Goal: Task Accomplishment & Management: Use online tool/utility

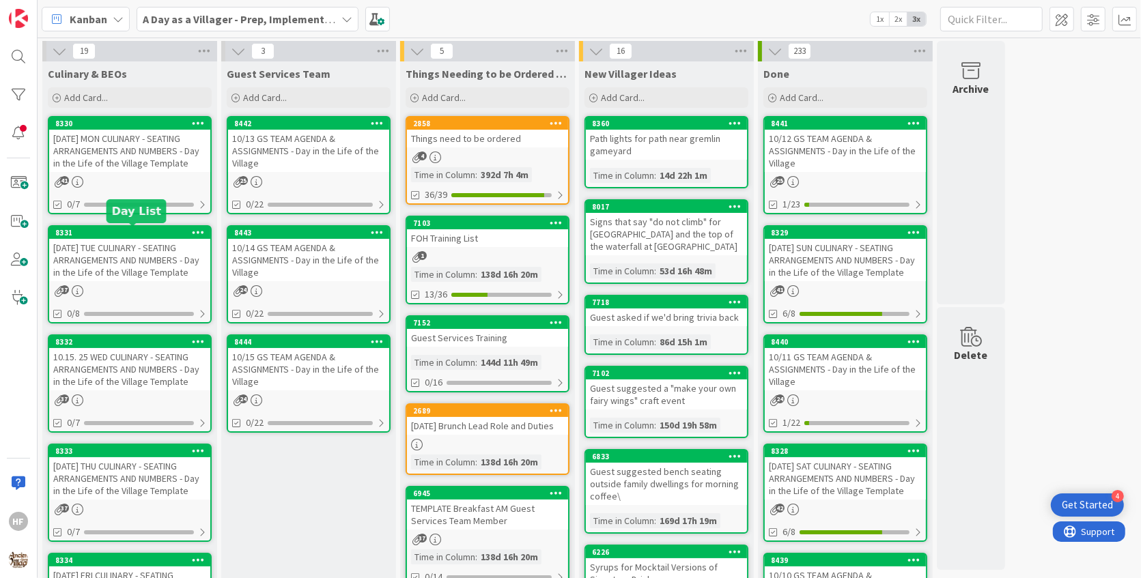
click at [128, 241] on div "[DATE] TUE CULINARY - SEATING ARRANGEMENTS AND NUMBERS - Day in the Life of the…" at bounding box center [129, 260] width 161 height 42
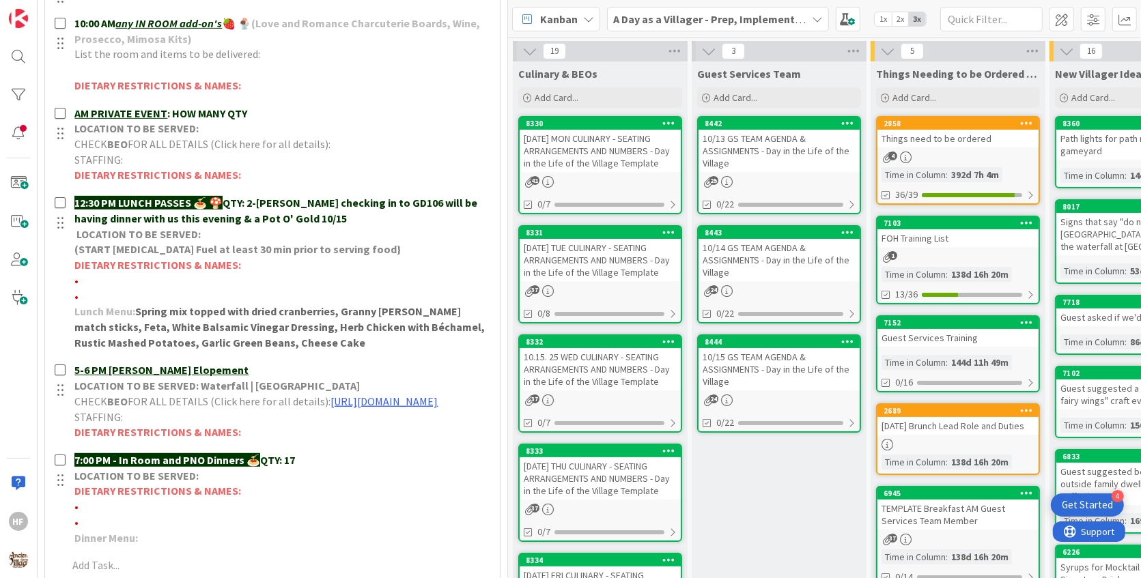
scroll to position [512, 0]
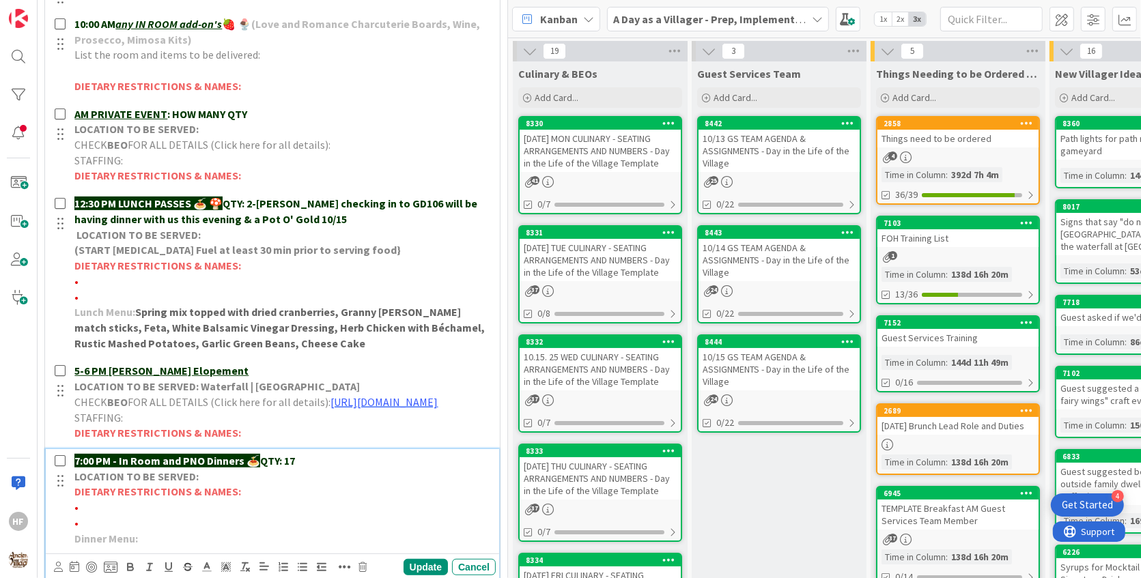
click at [328, 469] on p "7:00 PM - In Room and PNO Dinners 🍝 QTY: 17" at bounding box center [282, 461] width 416 height 16
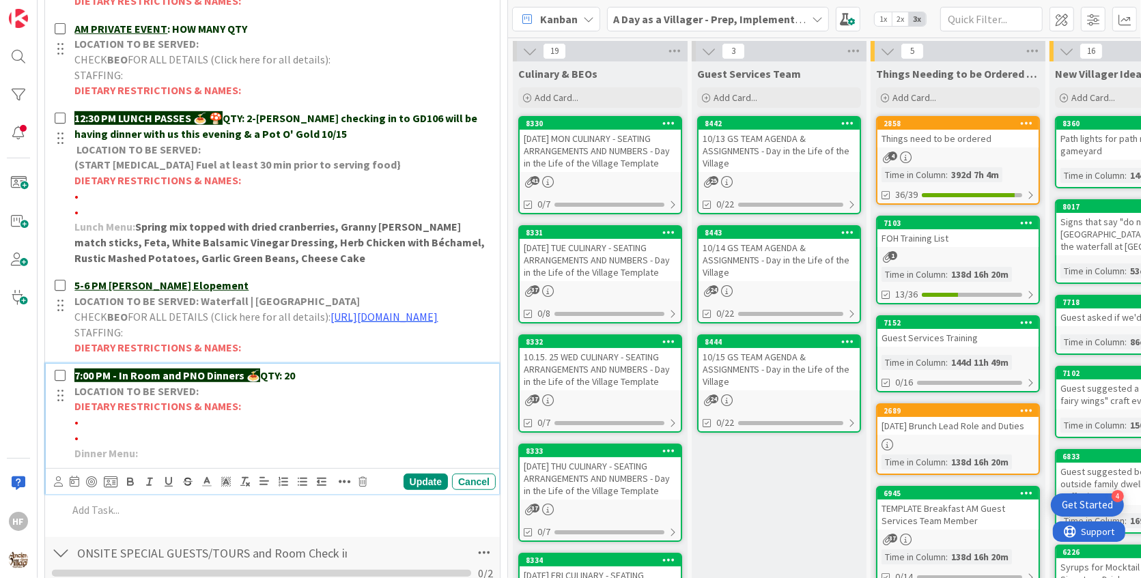
scroll to position [629, 0]
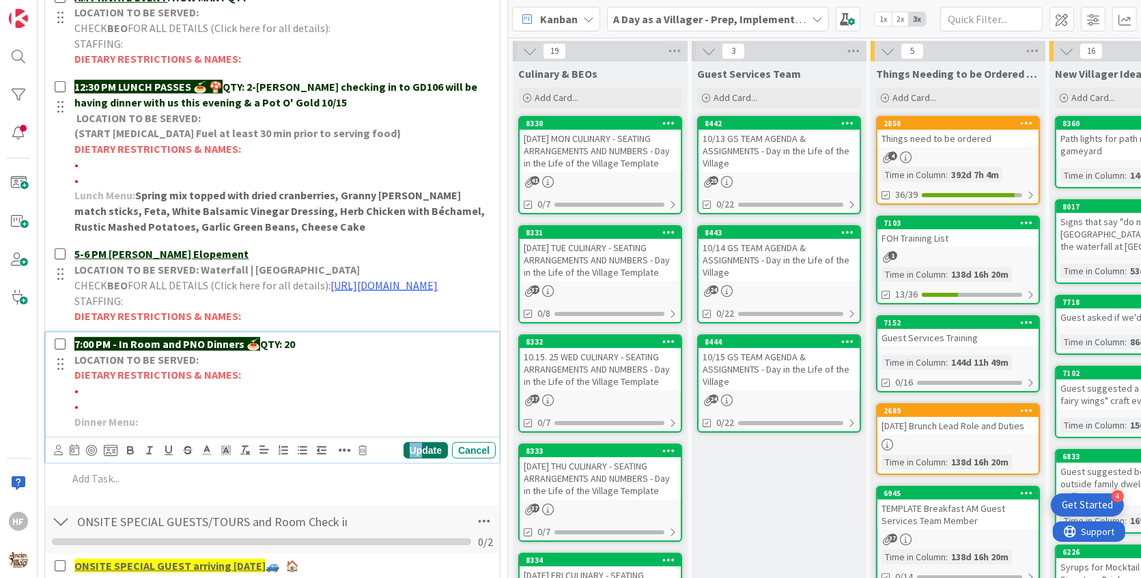
click at [425, 459] on div "Update" at bounding box center [426, 451] width 44 height 16
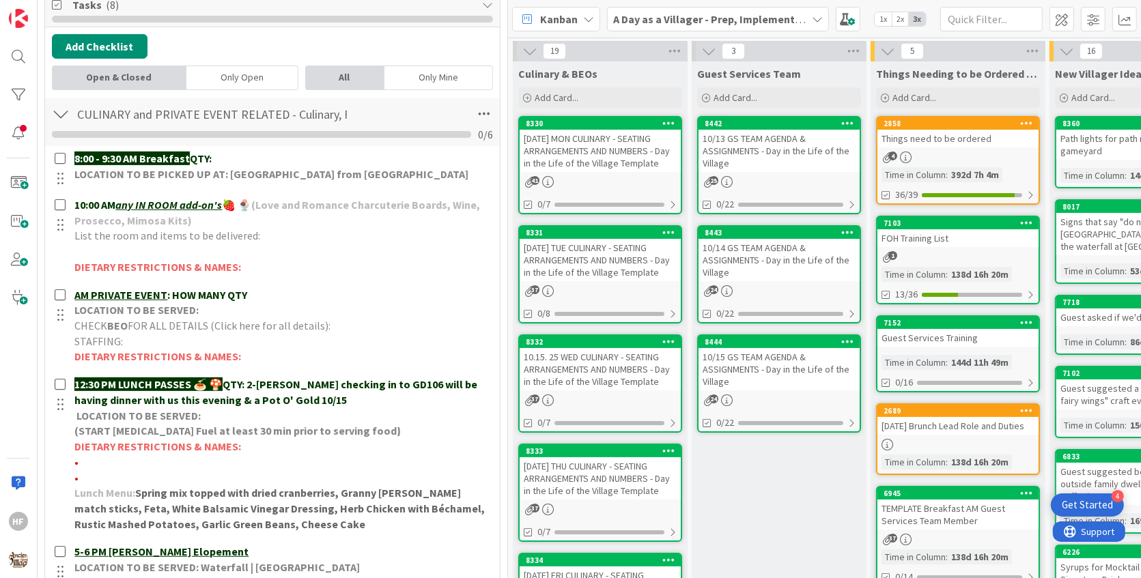
scroll to position [0, 0]
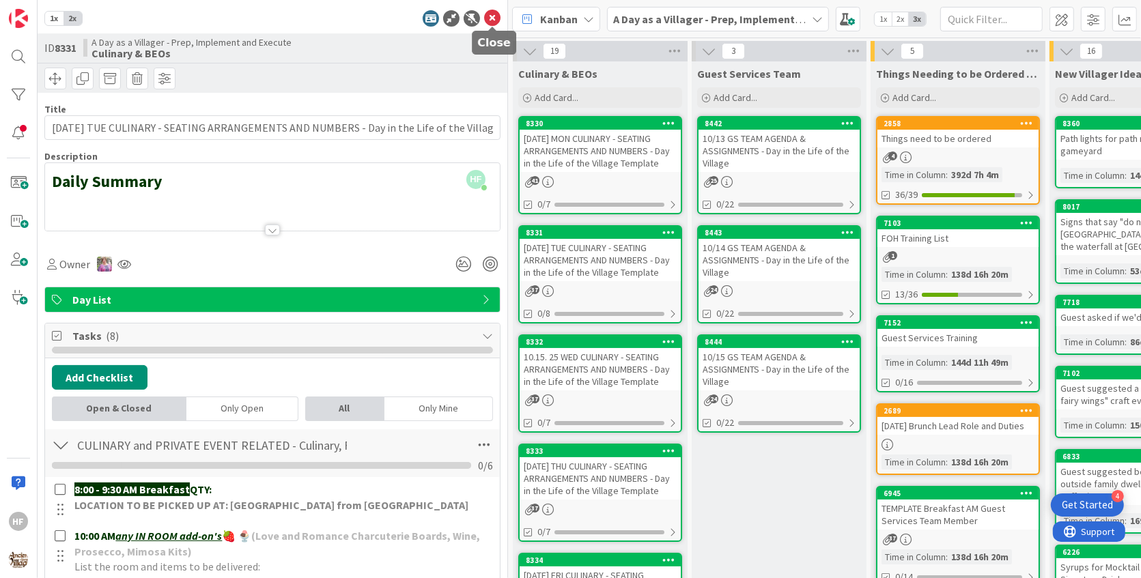
click at [491, 24] on icon at bounding box center [492, 18] width 16 height 16
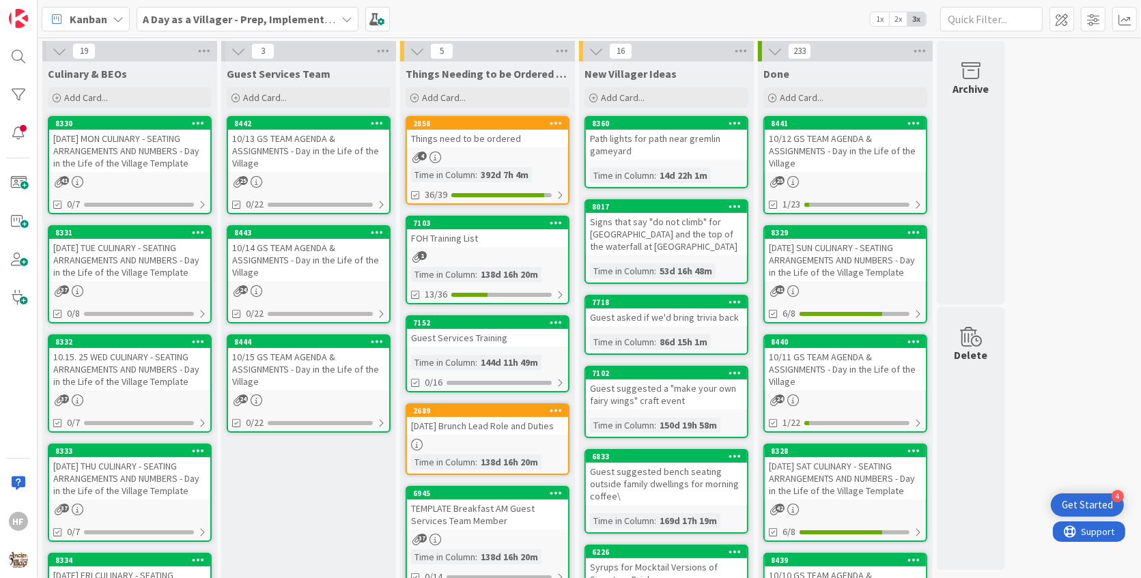
click at [156, 376] on div "10.15. 25 WED CULINARY - SEATING ARRANGEMENTS AND NUMBERS - Day in the Life of …" at bounding box center [129, 369] width 161 height 42
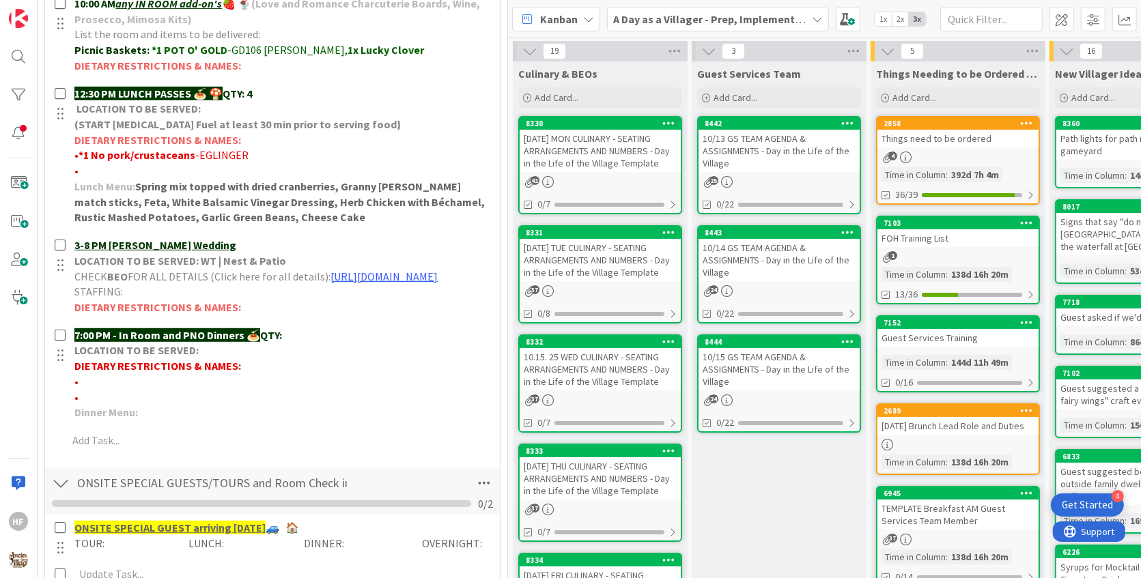
scroll to position [533, 0]
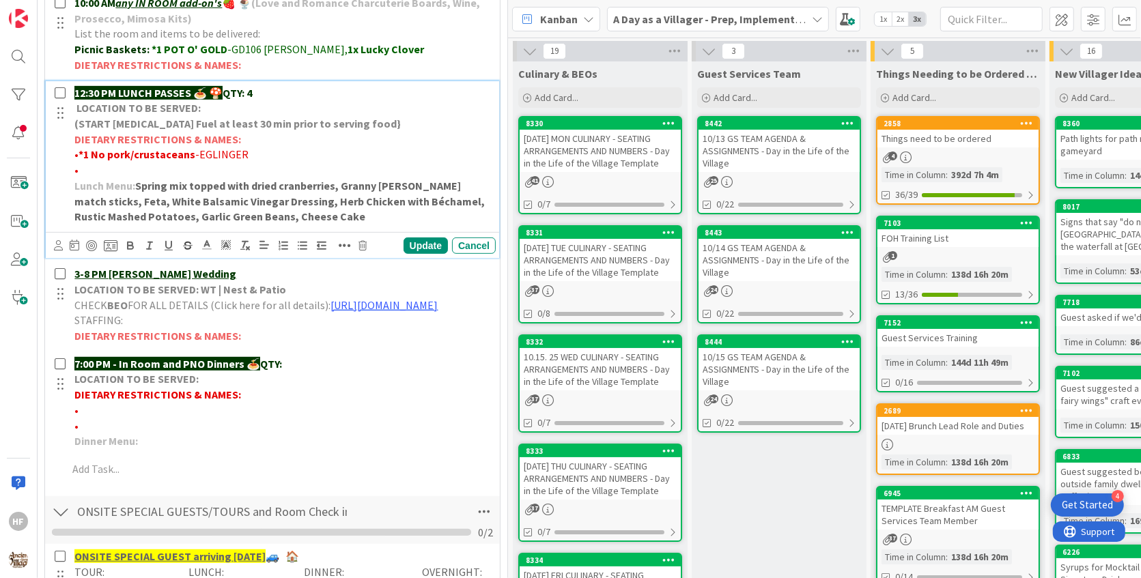
click at [264, 94] on p "12:30 PM LUNCH PASSES 🍝 🍄 QTY: 4" at bounding box center [282, 93] width 416 height 16
click at [415, 240] on div "Update" at bounding box center [426, 246] width 44 height 16
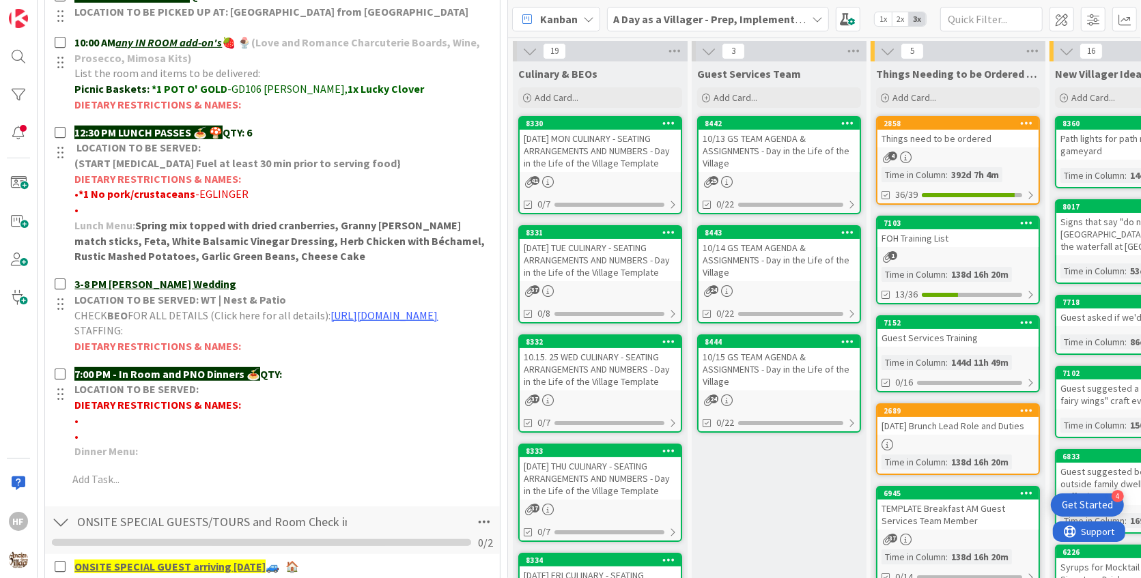
scroll to position [0, 0]
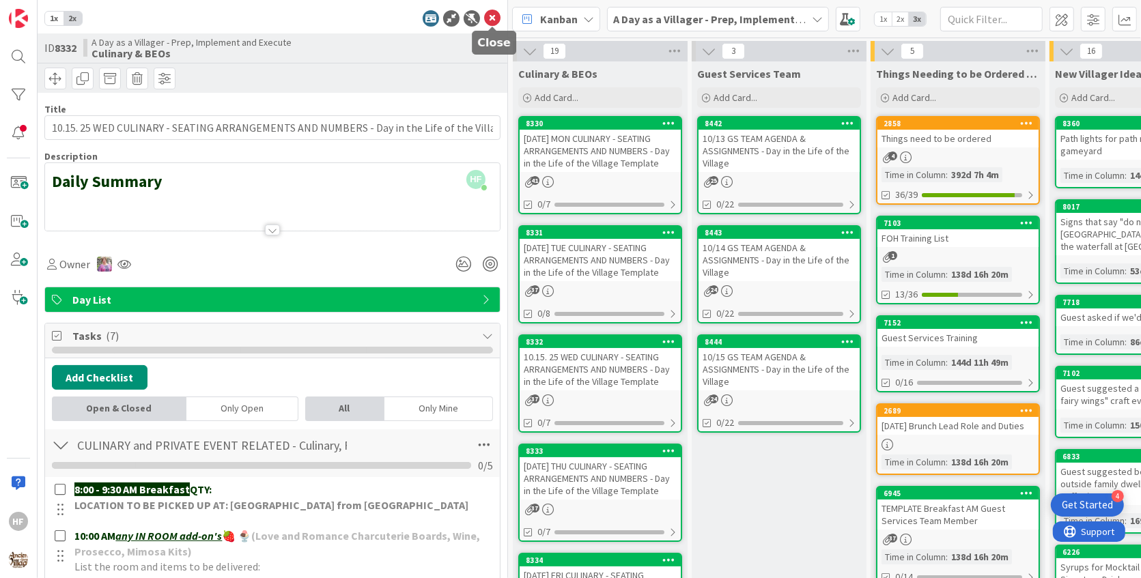
click at [492, 13] on icon at bounding box center [492, 18] width 16 height 16
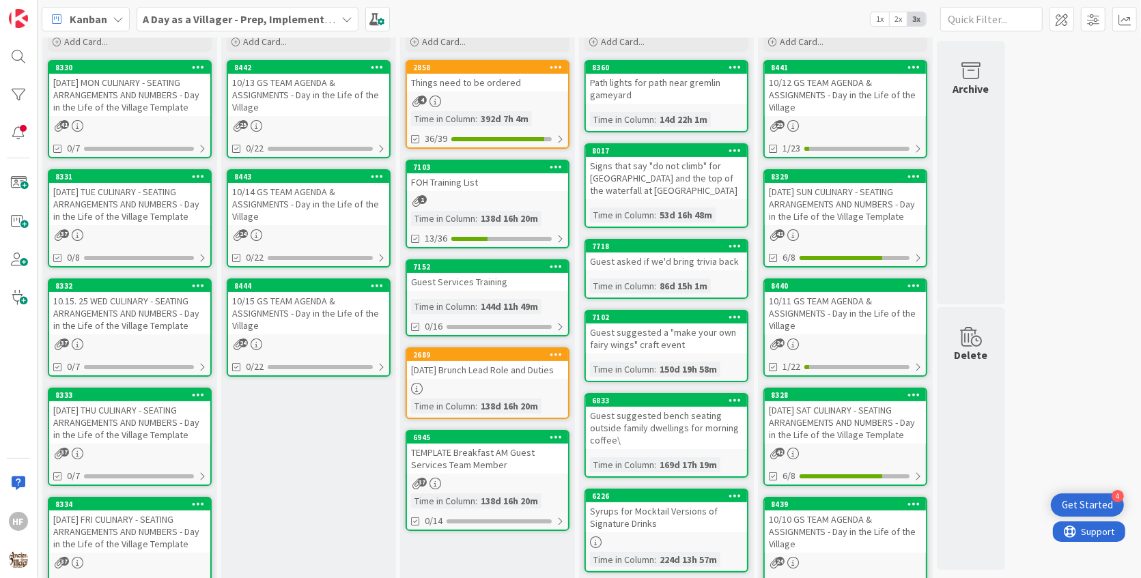
click at [96, 437] on div "[DATE] THU CULINARY - SEATING ARRANGEMENTS AND NUMBERS - Day in the Life of the…" at bounding box center [129, 423] width 161 height 42
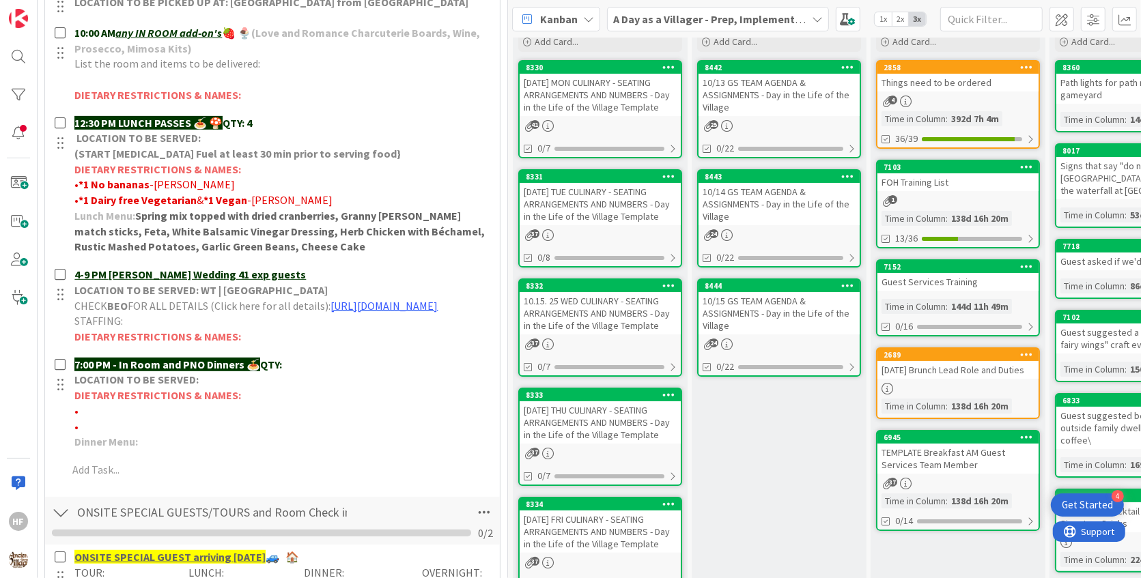
scroll to position [506, 0]
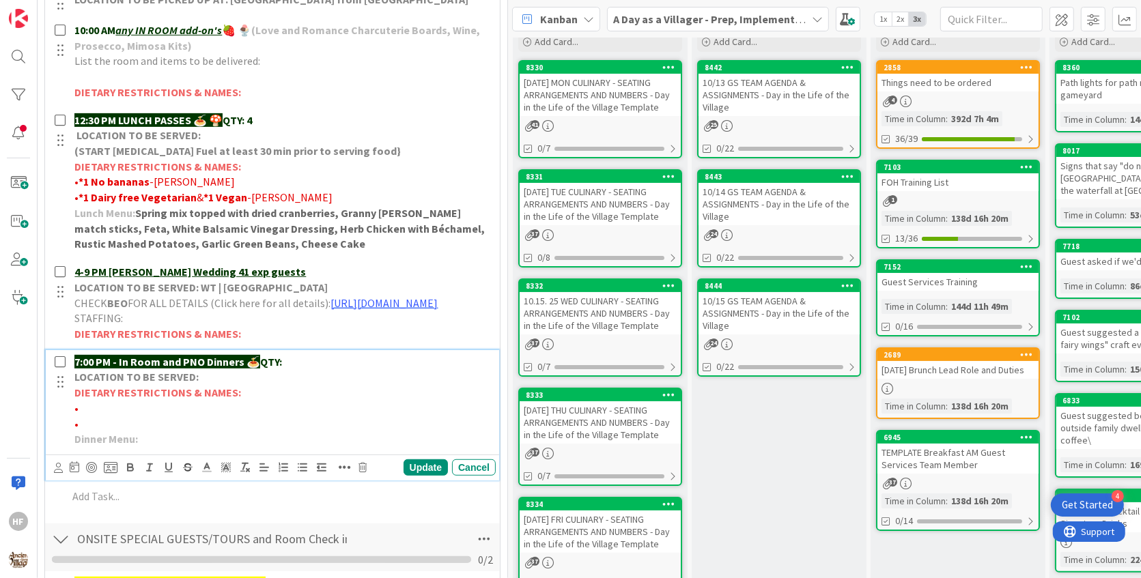
click at [316, 370] on p "7:00 PM - In Room and PNO Dinners 🍝 QTY:" at bounding box center [282, 362] width 416 height 16
click at [173, 417] on p "•" at bounding box center [282, 409] width 416 height 16
click at [130, 415] on span "• Levi- ! gluten free" at bounding box center [118, 409] width 88 height 14
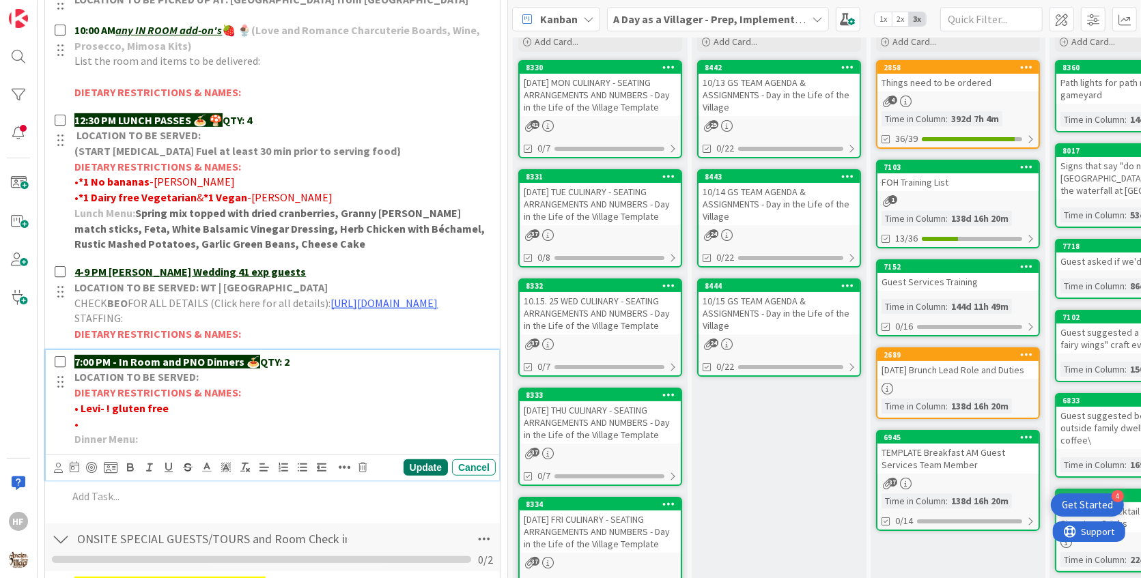
click at [406, 474] on div "Update" at bounding box center [426, 468] width 44 height 16
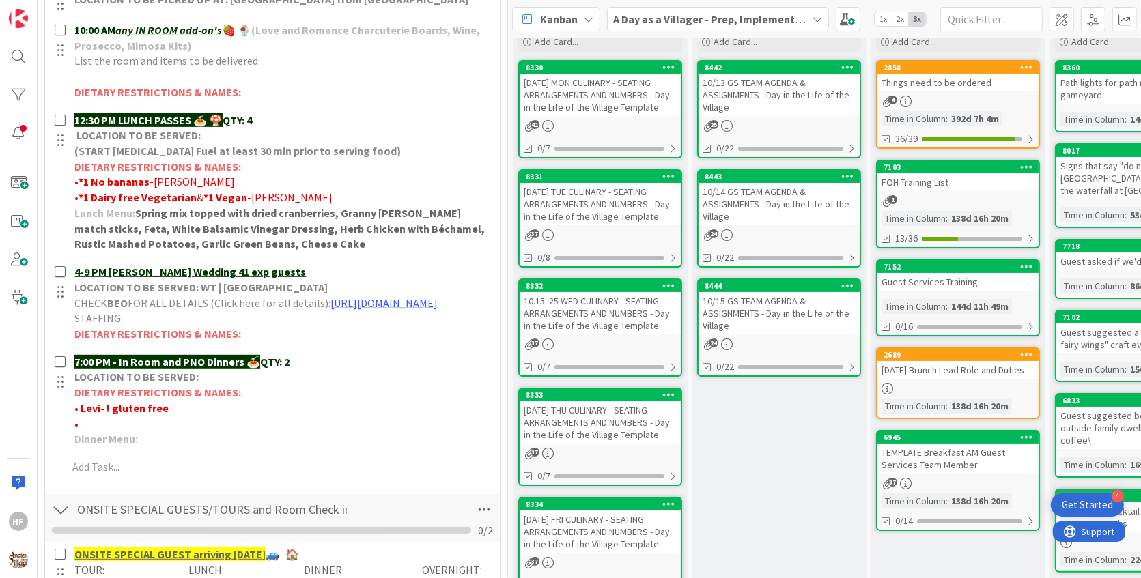
scroll to position [0, 0]
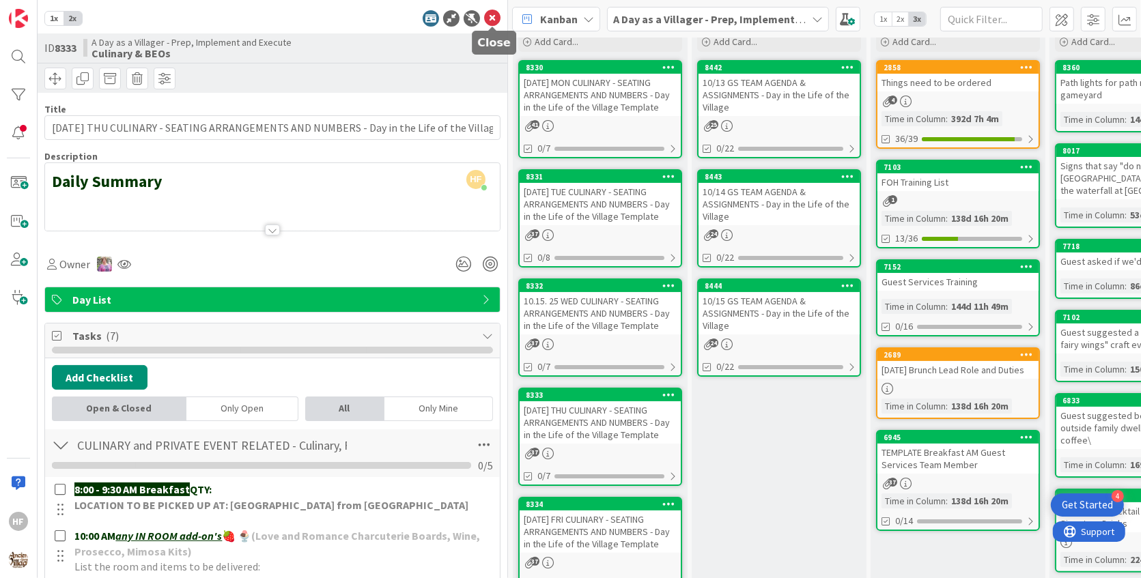
click at [488, 18] on icon at bounding box center [492, 18] width 16 height 16
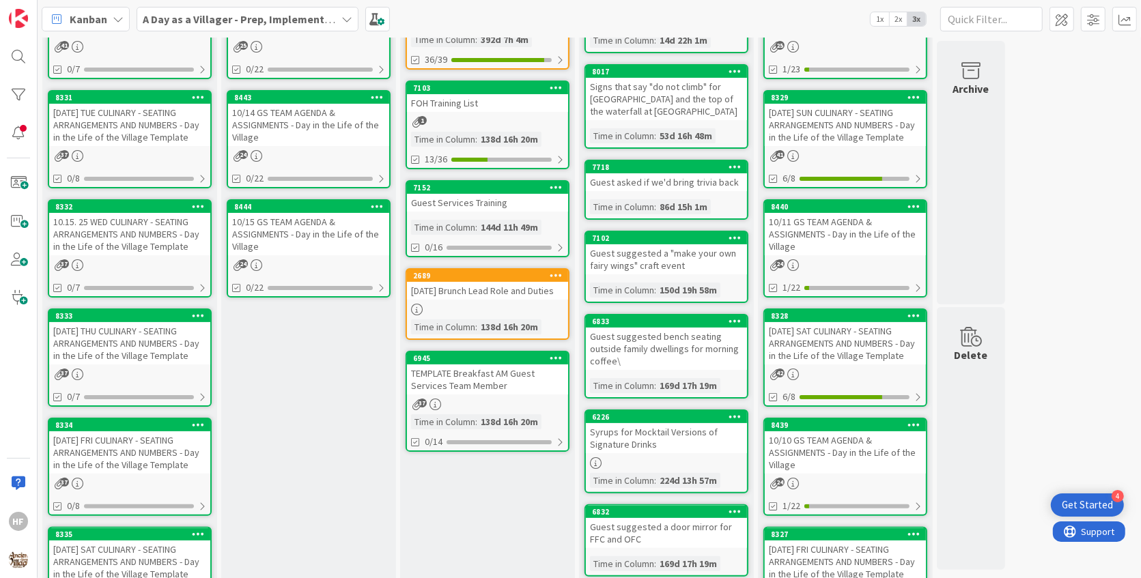
scroll to position [148, 0]
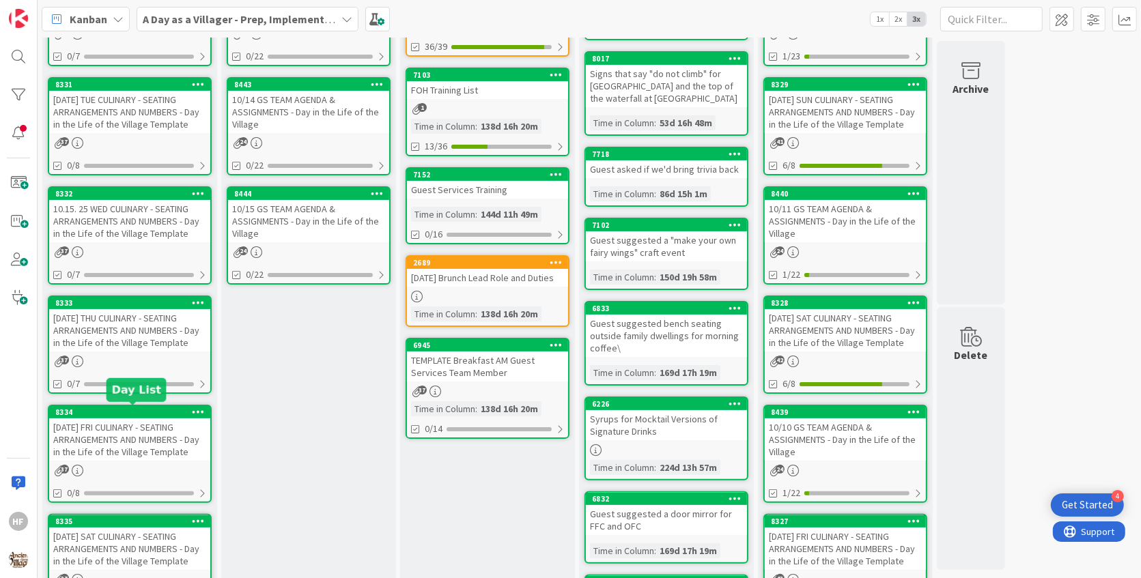
click at [148, 457] on div "[DATE] FRI CULINARY - SEATING ARRANGEMENTS AND NUMBERS - Day in the Life of the…" at bounding box center [129, 440] width 161 height 42
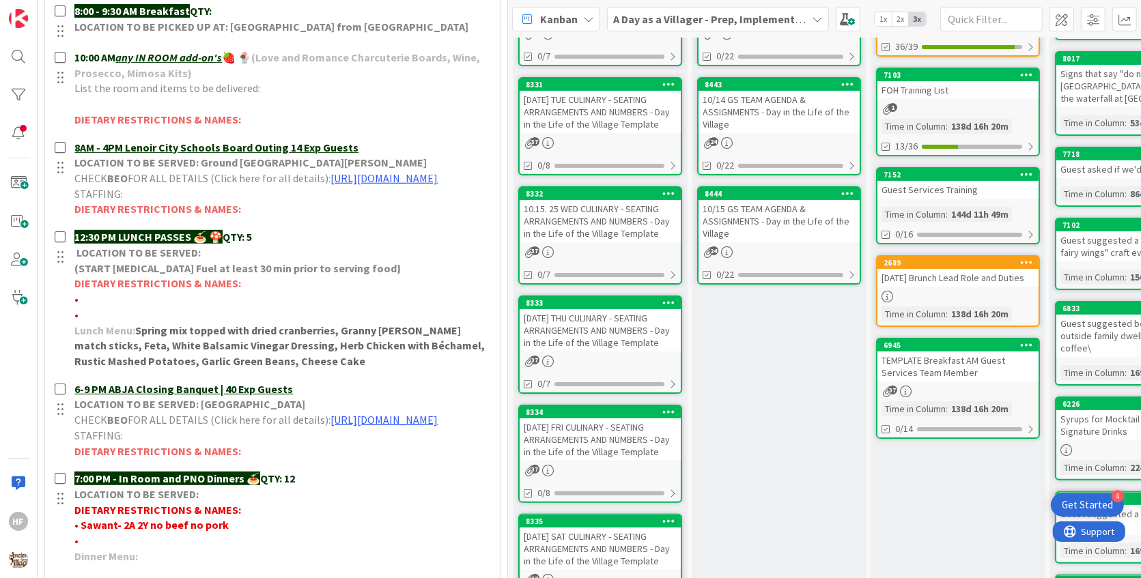
scroll to position [483, 0]
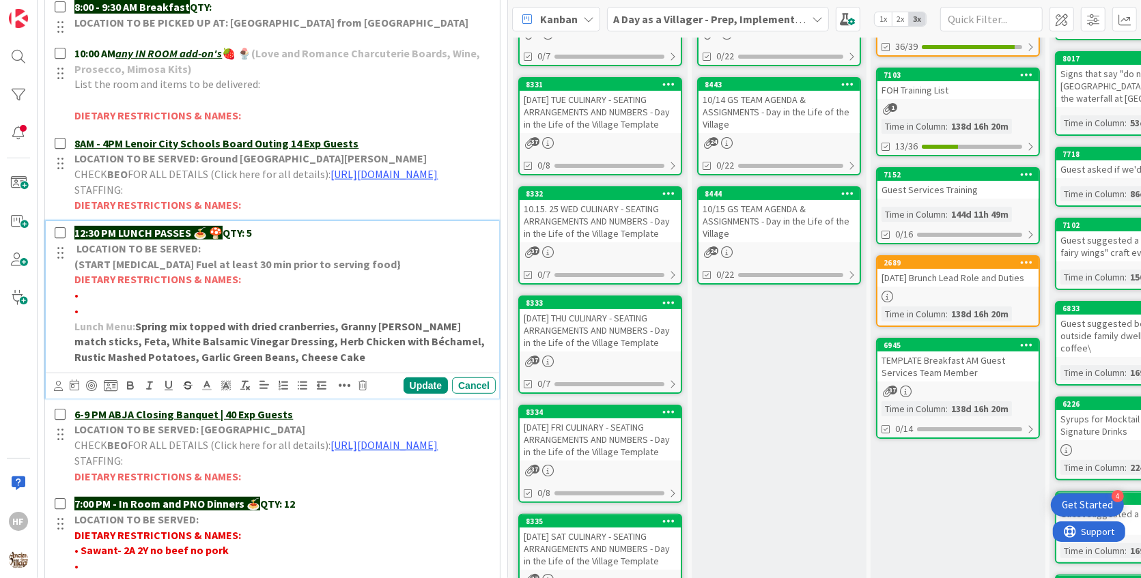
click at [275, 241] on p "12:30 PM LUNCH PASSES 🍝 🍄 QTY: 5" at bounding box center [282, 233] width 416 height 16
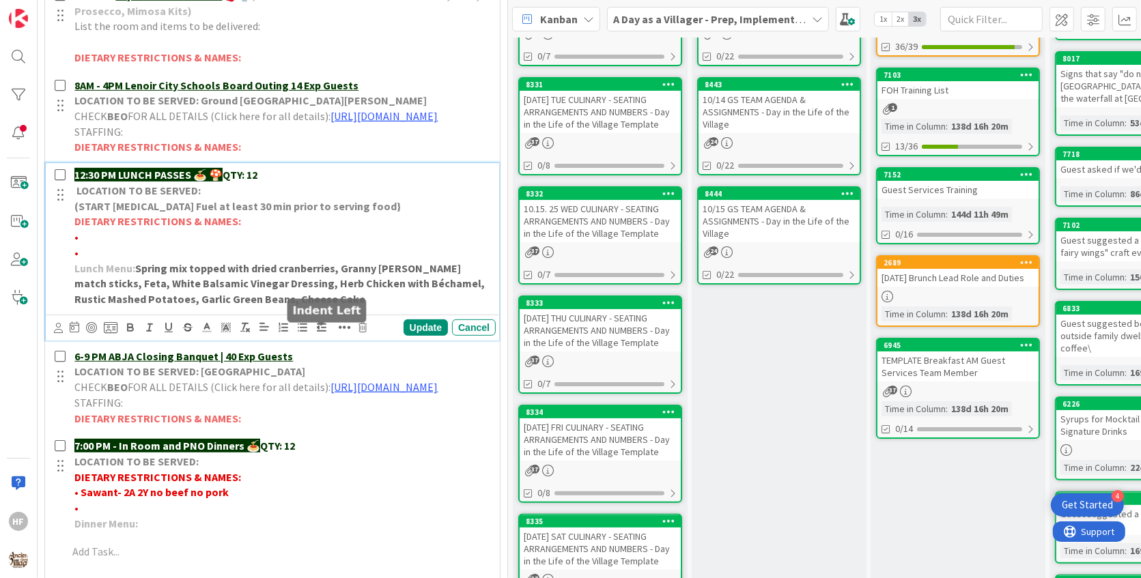
scroll to position [546, 0]
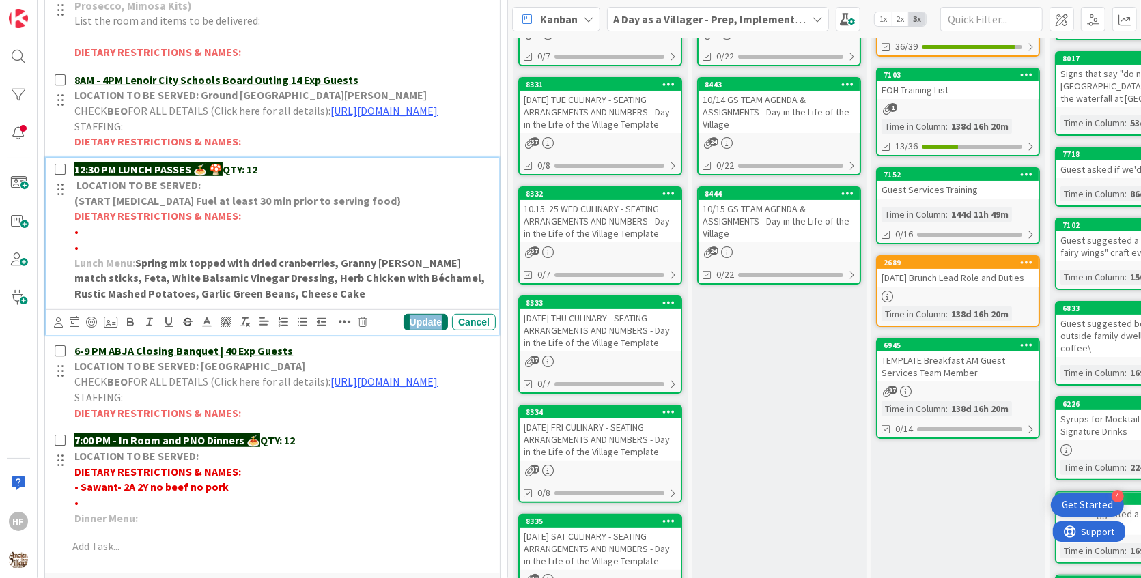
click at [427, 331] on div "Update" at bounding box center [426, 322] width 44 height 16
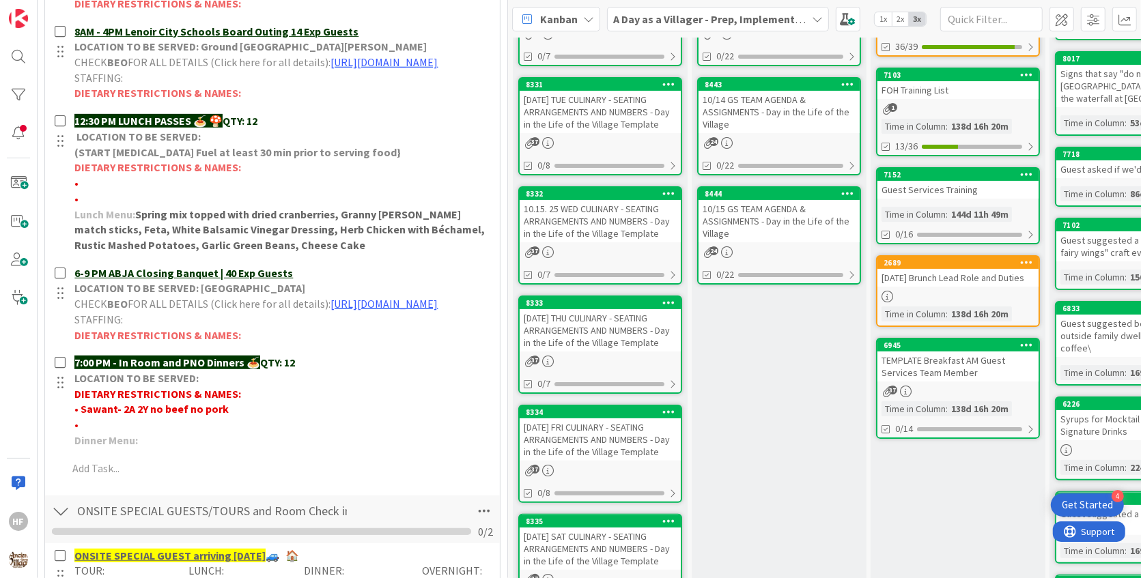
scroll to position [503, 0]
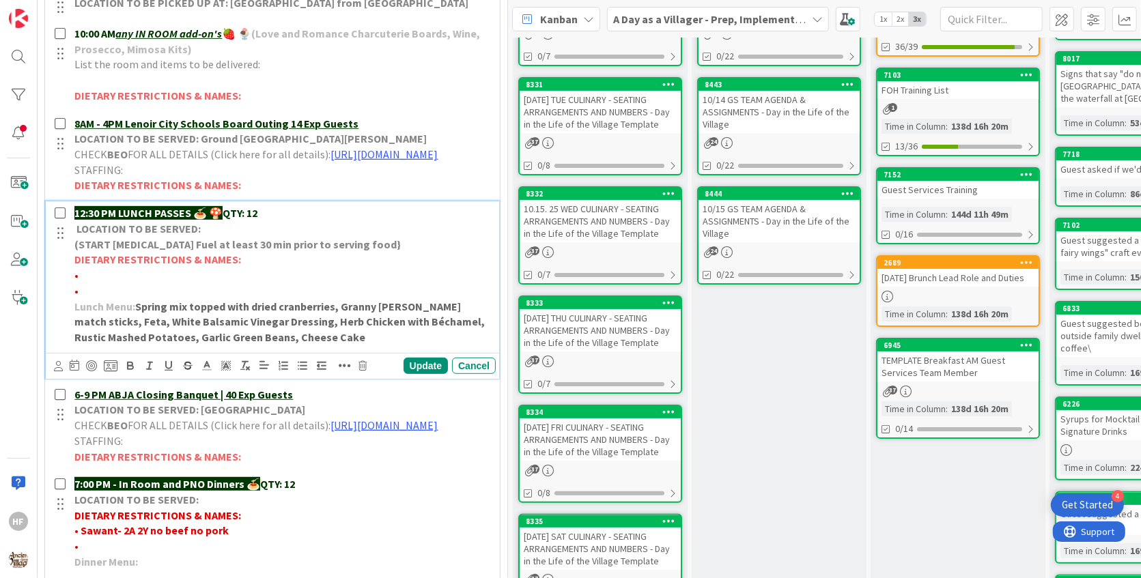
click at [168, 281] on p "•" at bounding box center [282, 276] width 416 height 16
click at [137, 282] on span "[PERSON_NAME]- 1 [MEDICAL_DATA]" at bounding box center [166, 275] width 175 height 14
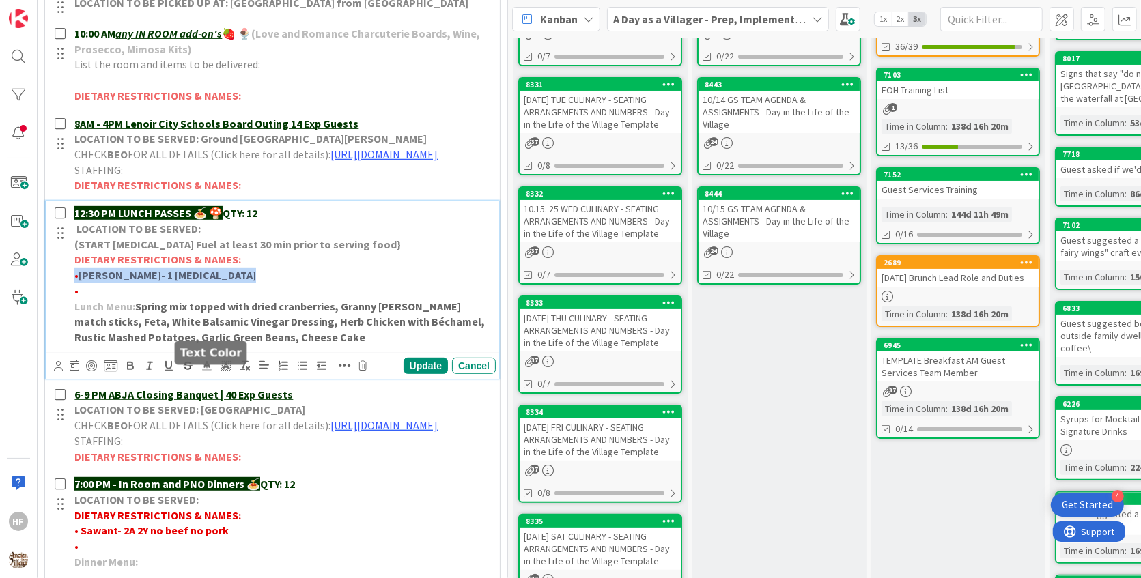
click at [208, 366] on line at bounding box center [206, 366] width 3 height 0
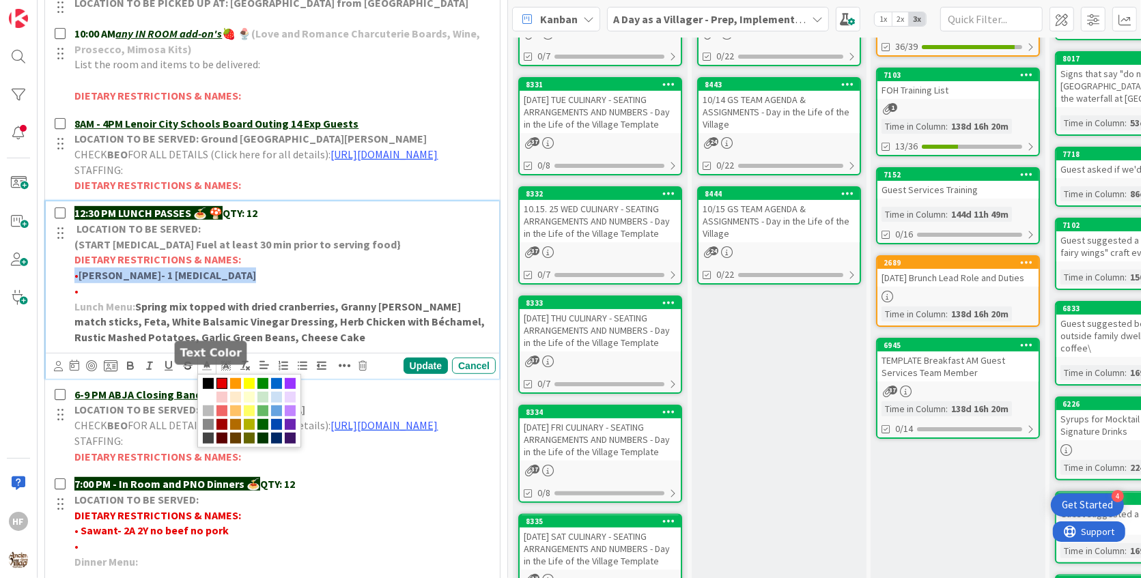
click at [223, 389] on span at bounding box center [221, 383] width 11 height 11
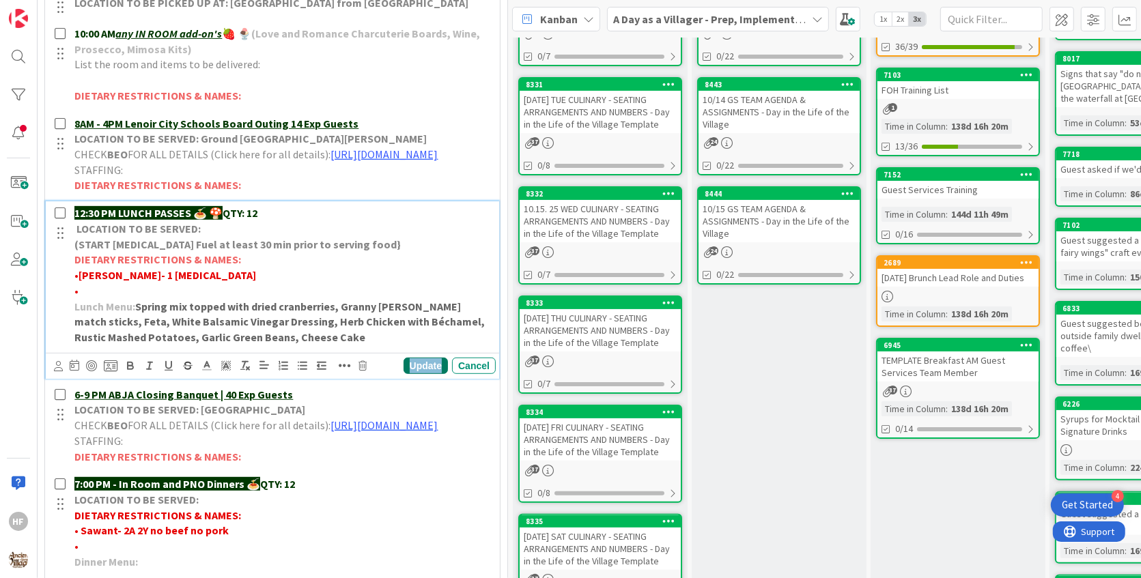
click at [435, 374] on div "Update" at bounding box center [426, 366] width 44 height 16
click at [223, 281] on p "• [PERSON_NAME]- 1 [MEDICAL_DATA]" at bounding box center [282, 276] width 416 height 16
click at [152, 299] on p "•" at bounding box center [282, 291] width 416 height 16
click at [151, 298] on span "[PERSON_NAME]- 1 gluten free" at bounding box center [153, 291] width 148 height 14
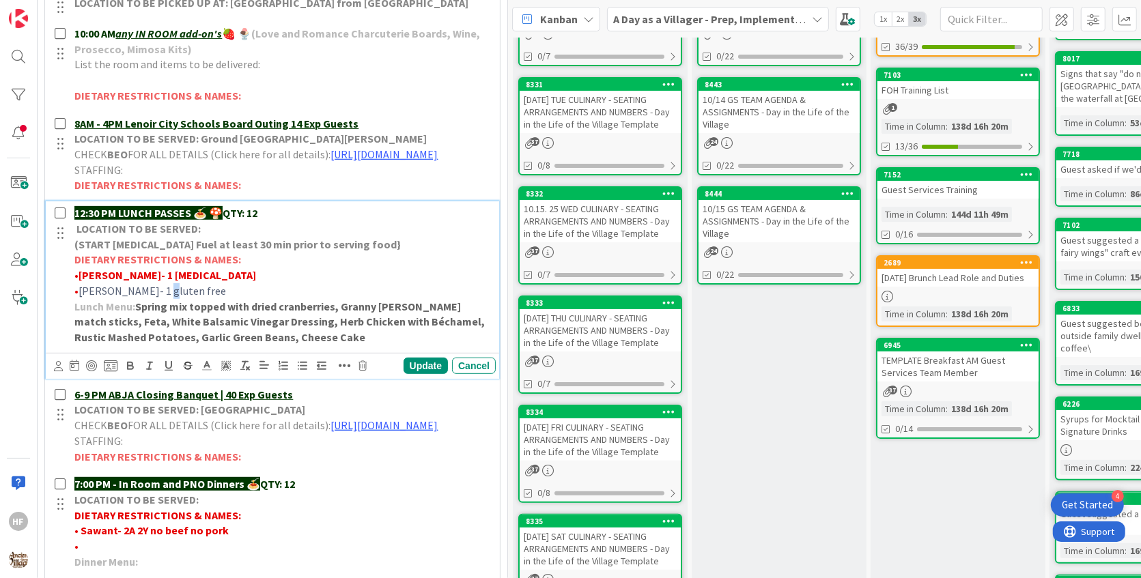
click at [151, 298] on span "[PERSON_NAME]- 1 gluten free" at bounding box center [153, 291] width 148 height 14
click at [158, 298] on span "[PERSON_NAME]- 1 gluten free" at bounding box center [153, 291] width 148 height 14
drag, startPoint x: 184, startPoint y: 309, endPoint x: 83, endPoint y: 303, distance: 101.2
click at [83, 299] on p "• [PERSON_NAME]- 1 gluten free" at bounding box center [282, 291] width 416 height 16
click at [434, 373] on div "Update" at bounding box center [426, 366] width 44 height 16
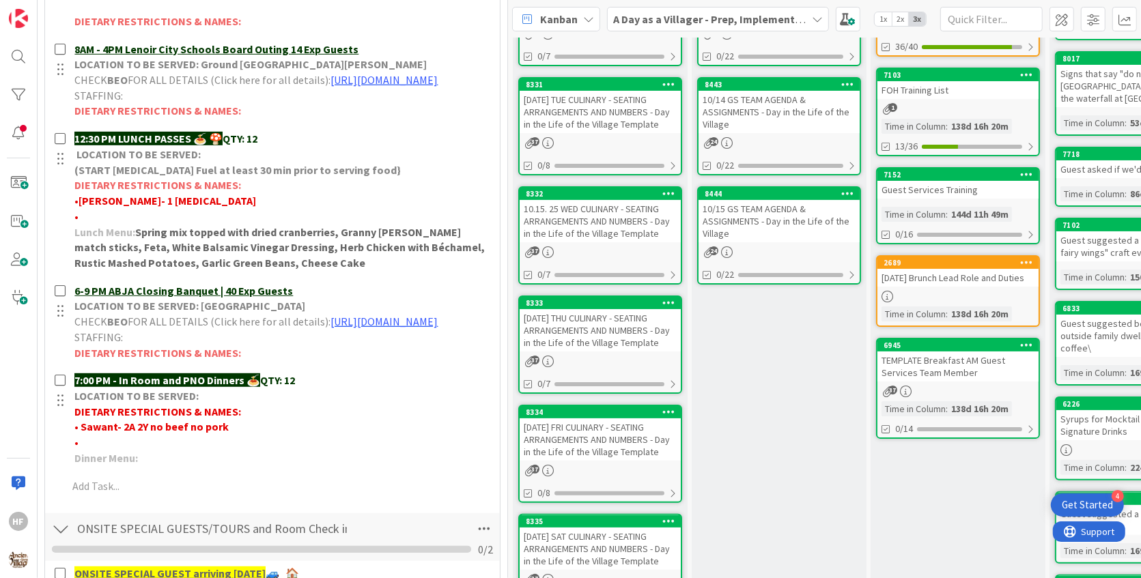
scroll to position [591, 0]
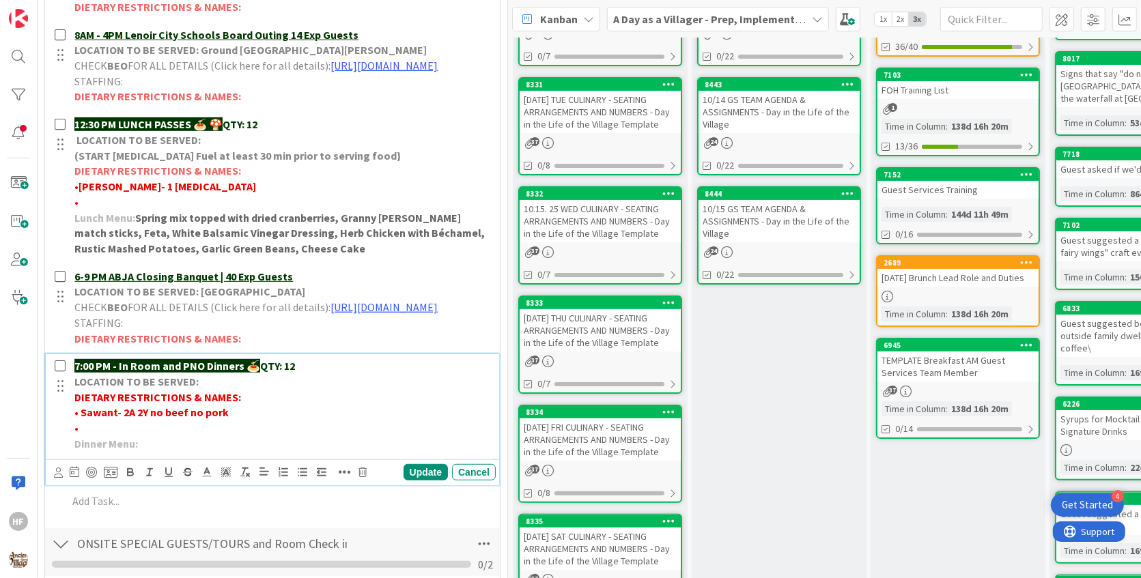
click at [179, 436] on p "•" at bounding box center [282, 429] width 416 height 16
click at [143, 435] on span "Churakos- Cashews" at bounding box center [124, 428] width 90 height 14
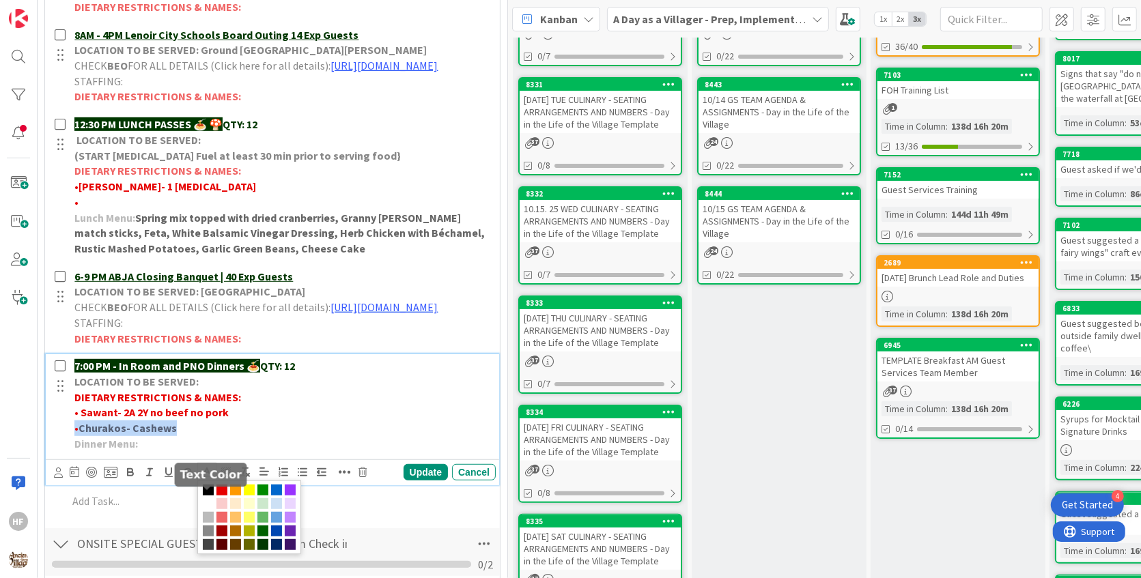
click at [211, 479] on icon at bounding box center [207, 472] width 12 height 12
click at [223, 496] on span at bounding box center [221, 490] width 11 height 11
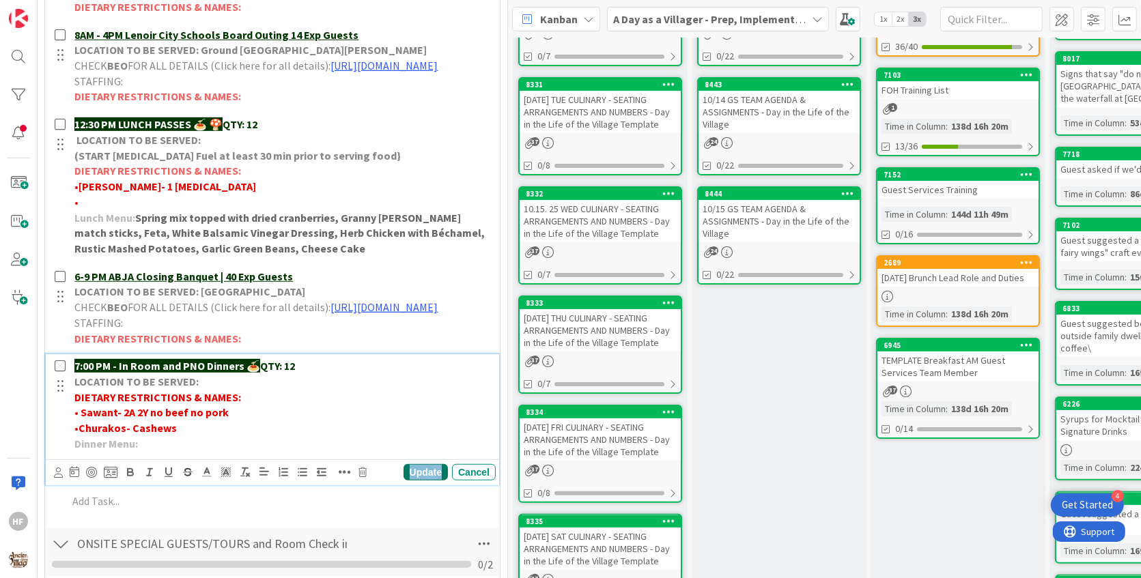
click at [431, 481] on div "Update" at bounding box center [426, 472] width 44 height 16
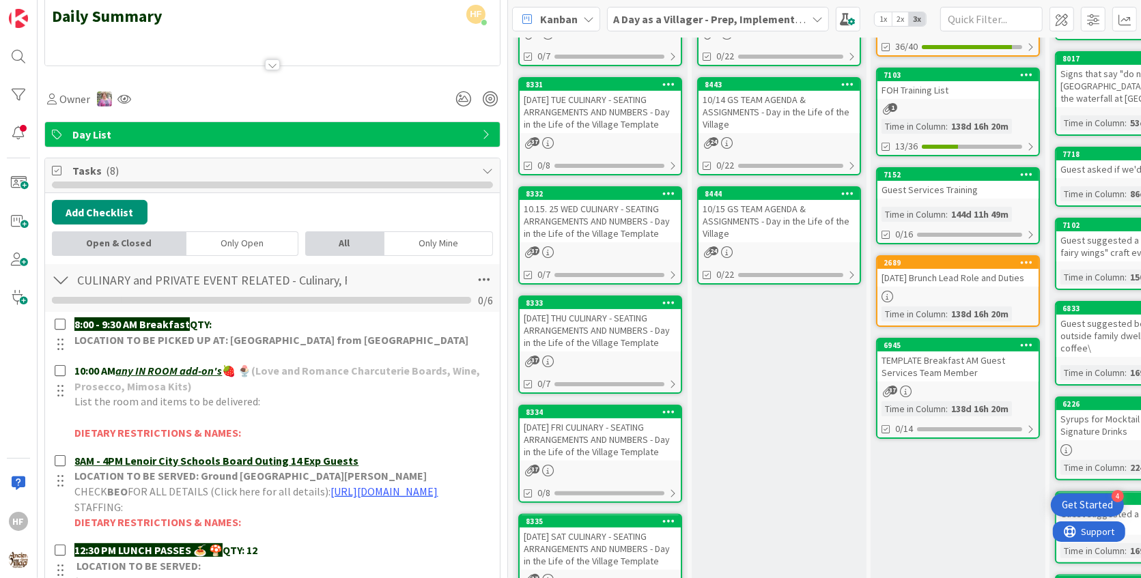
scroll to position [0, 0]
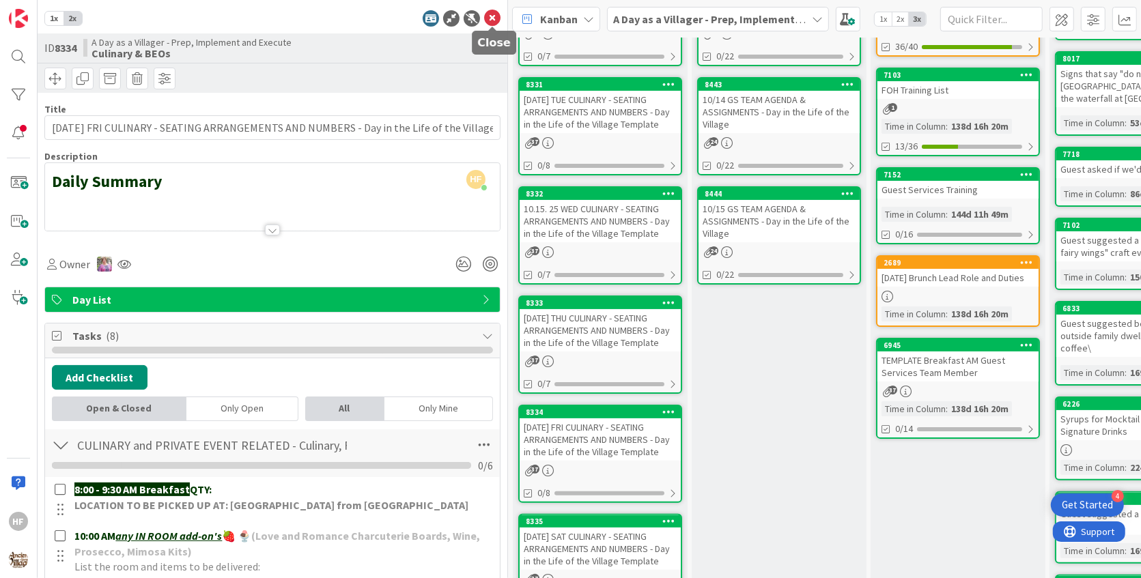
click at [494, 22] on icon at bounding box center [492, 18] width 16 height 16
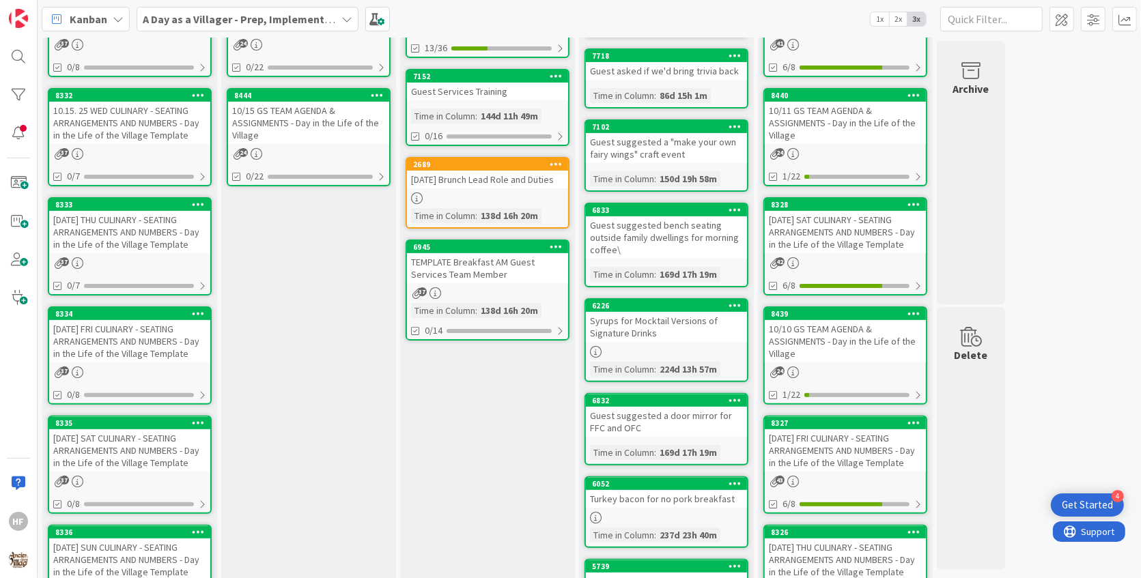
click at [177, 462] on div "[DATE] SAT CULINARY - SEATING ARRANGEMENTS AND NUMBERS - Day in the Life of the…" at bounding box center [129, 451] width 161 height 42
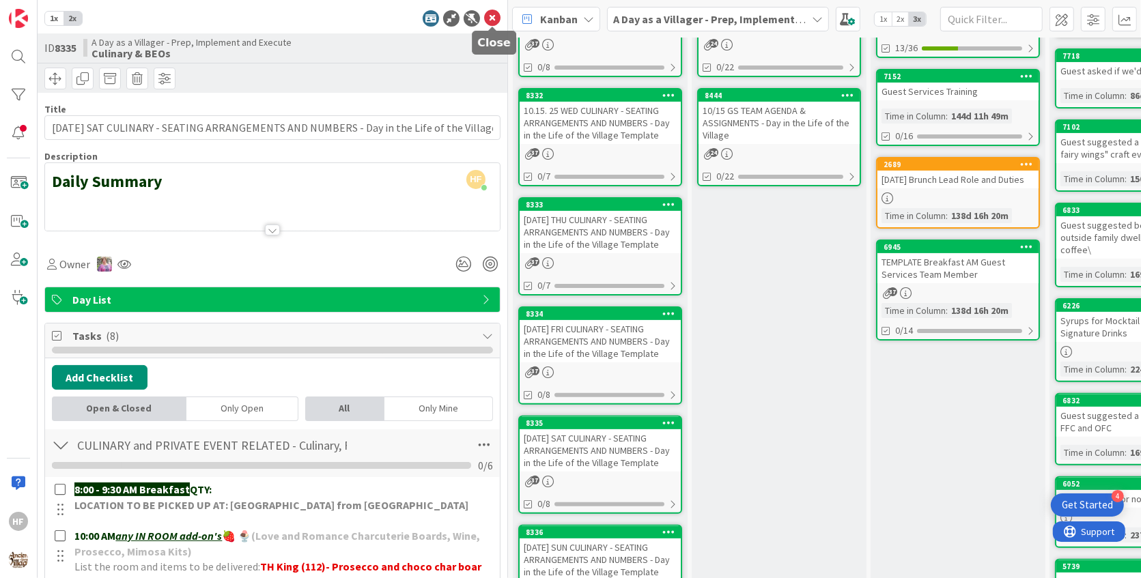
click at [494, 20] on icon at bounding box center [492, 18] width 16 height 16
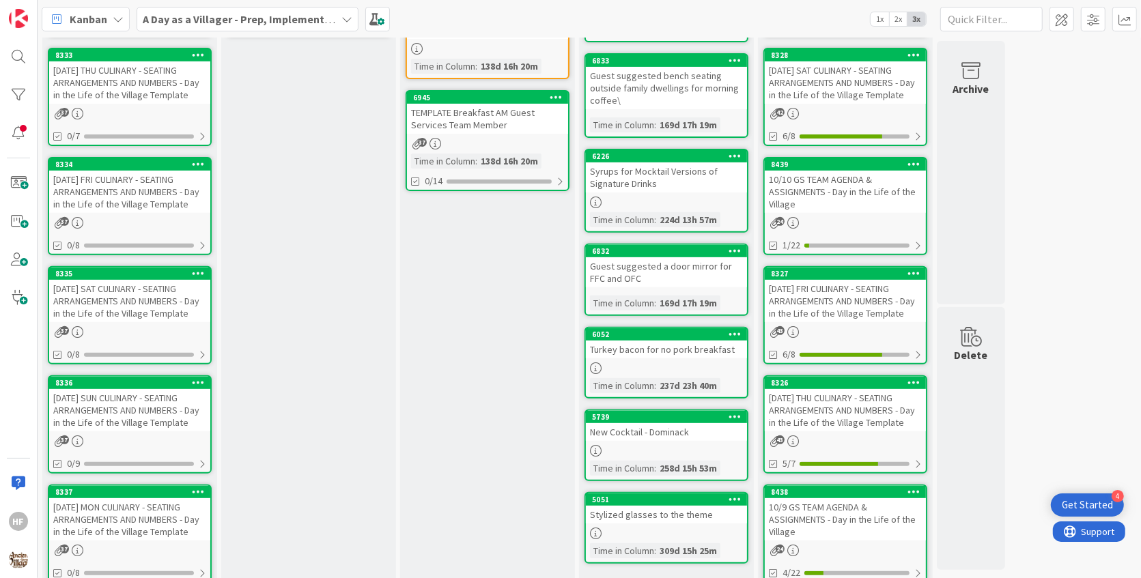
click at [162, 432] on div "[PHONE_NUMBER][DATE] SUN CULINARY - SEATING ARRANGEMENTS AND NUMBERS - Day in t…" at bounding box center [130, 425] width 164 height 98
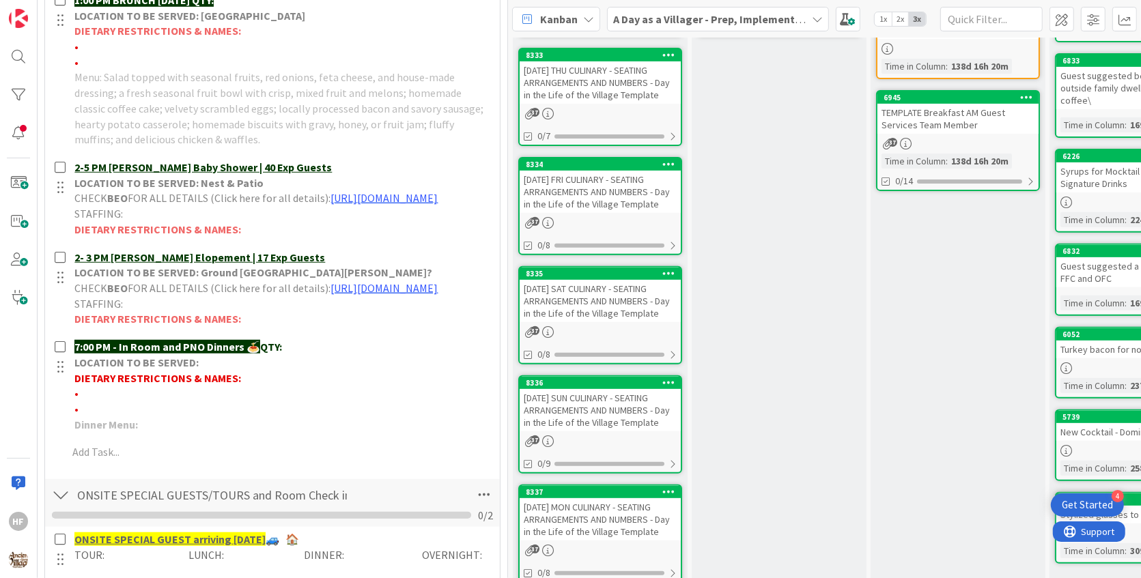
scroll to position [786, 0]
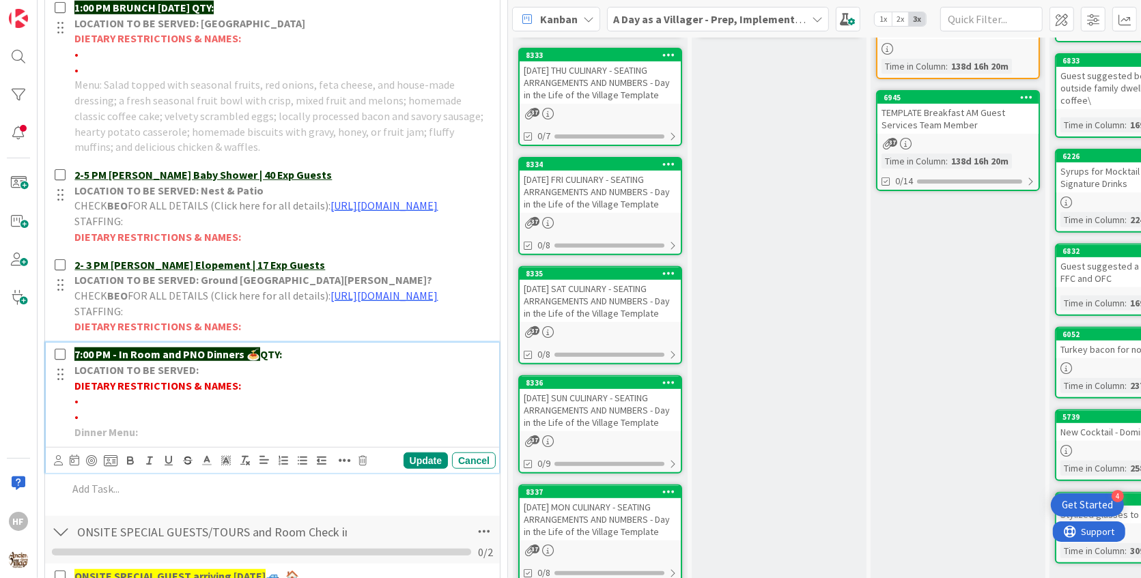
click at [327, 363] on p "7:00 PM - In Room and PNO Dinners 🍝 QTY:" at bounding box center [282, 355] width 416 height 16
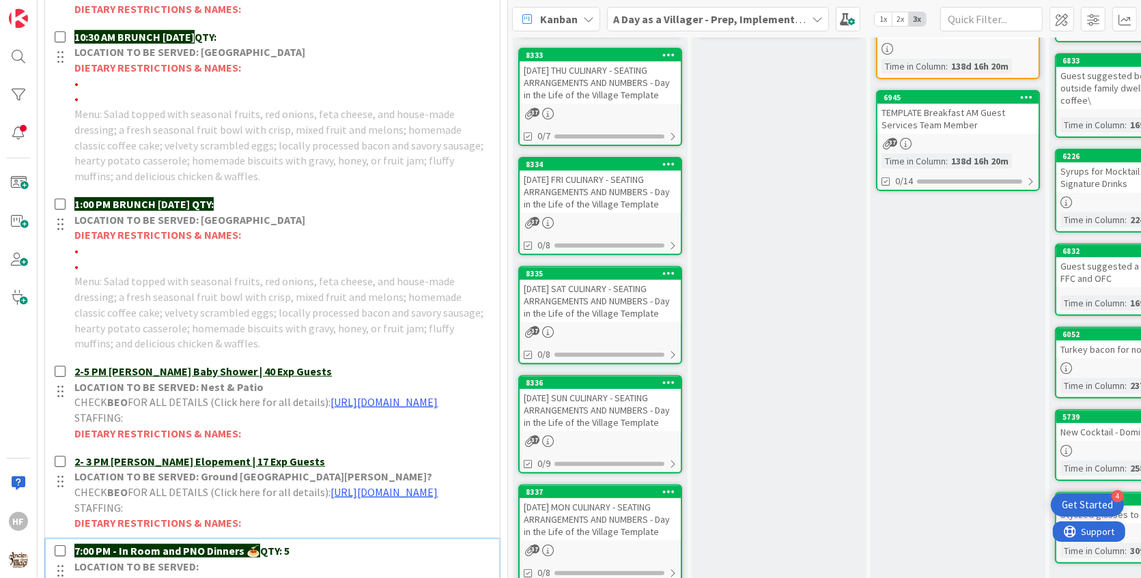
scroll to position [587, 0]
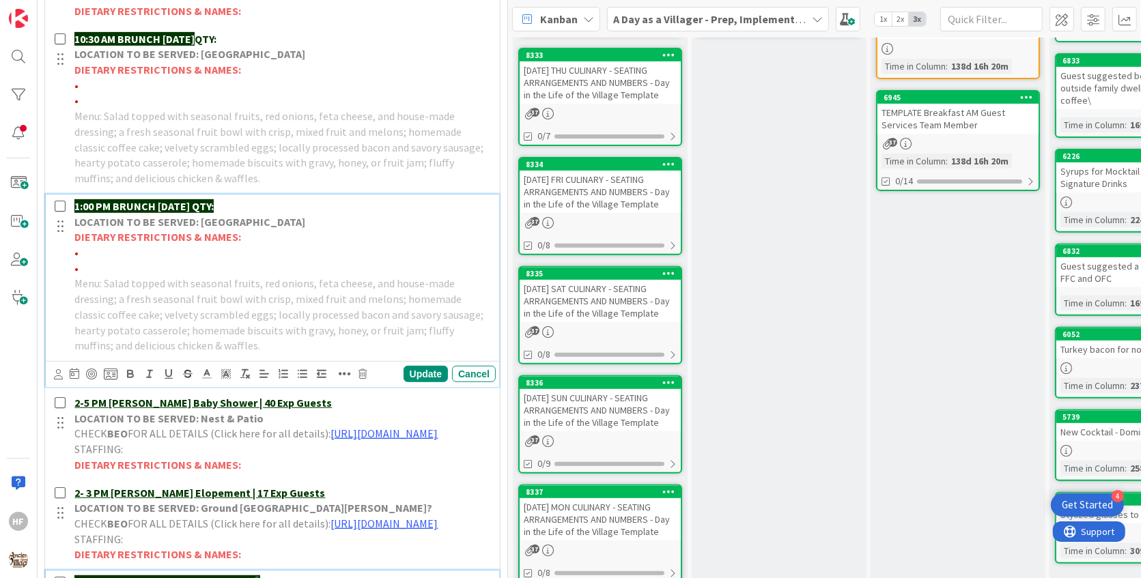
click at [334, 199] on p "1:00 PM BRUNCH [DATE] QTY:" at bounding box center [282, 207] width 416 height 16
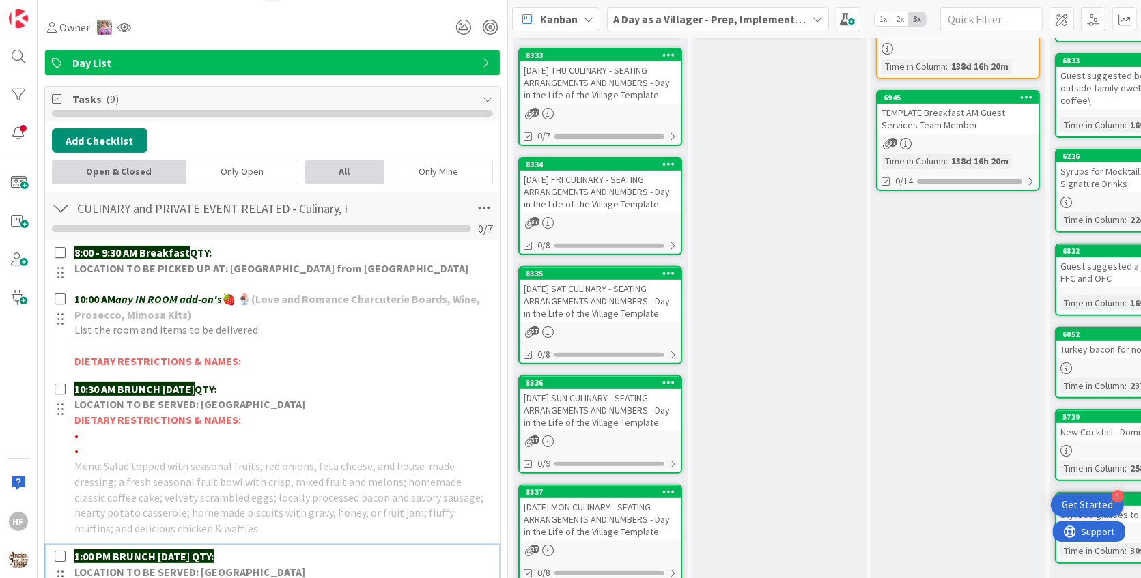
scroll to position [238, 0]
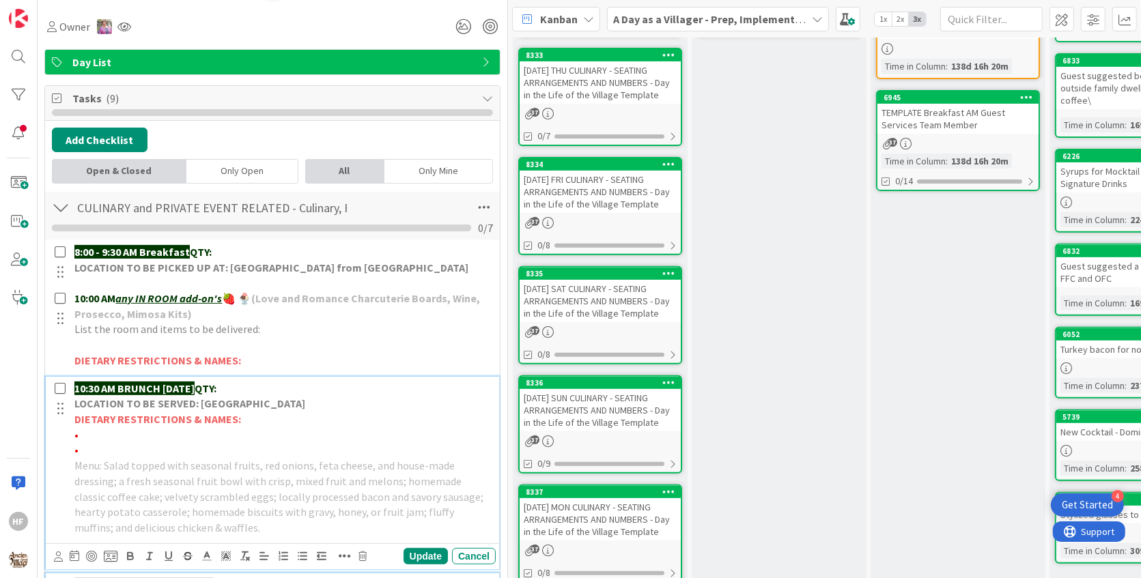
click at [264, 382] on p "10:30 AM BRUNCH [DATE] QTY:" at bounding box center [282, 389] width 416 height 16
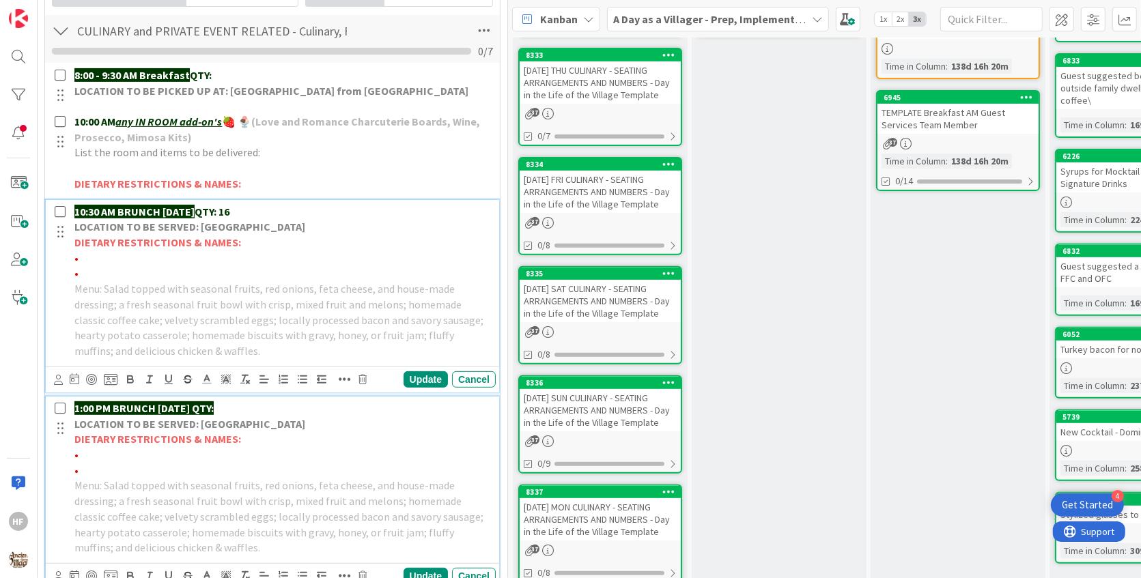
click at [279, 404] on p "1:00 PM BRUNCH [DATE] QTY:" at bounding box center [282, 409] width 416 height 16
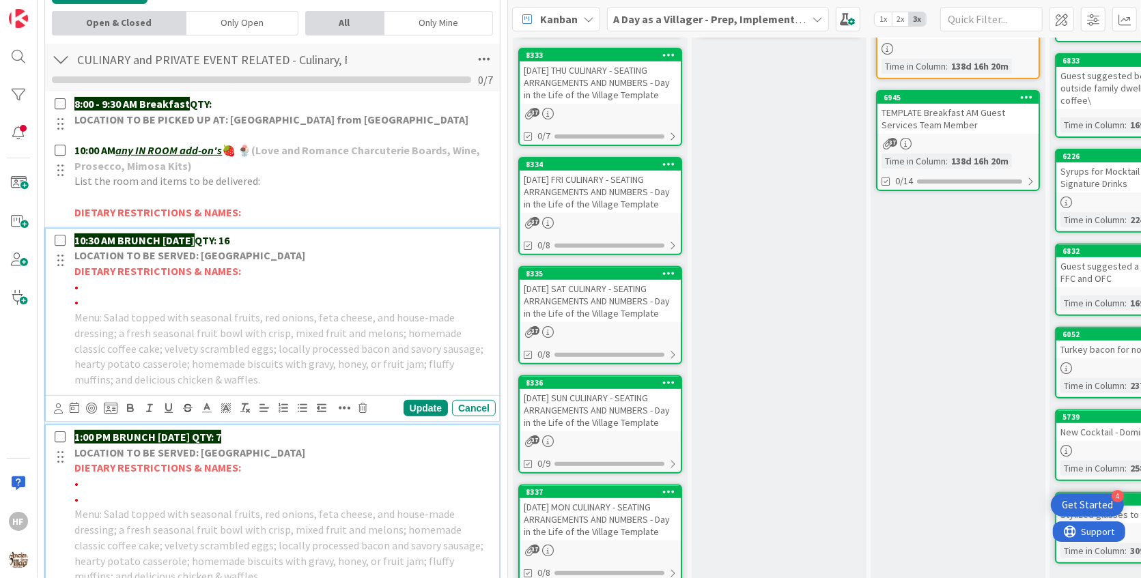
click at [257, 289] on div "10:30 AM BRUNCH [DATE] QTY: 16 LOCATION TO BE SERVED: Willows Landing DIETARY R…" at bounding box center [282, 310] width 427 height 163
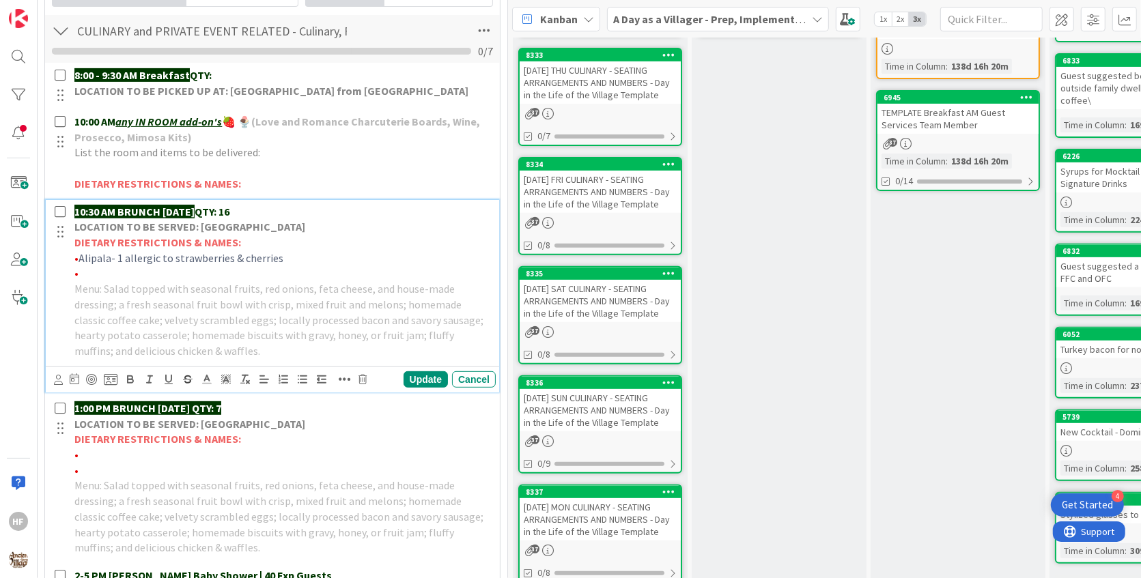
click at [194, 251] on span "Alipala- 1 allergic to strawberries & cherries" at bounding box center [181, 258] width 205 height 14
click at [212, 377] on icon at bounding box center [207, 380] width 12 height 12
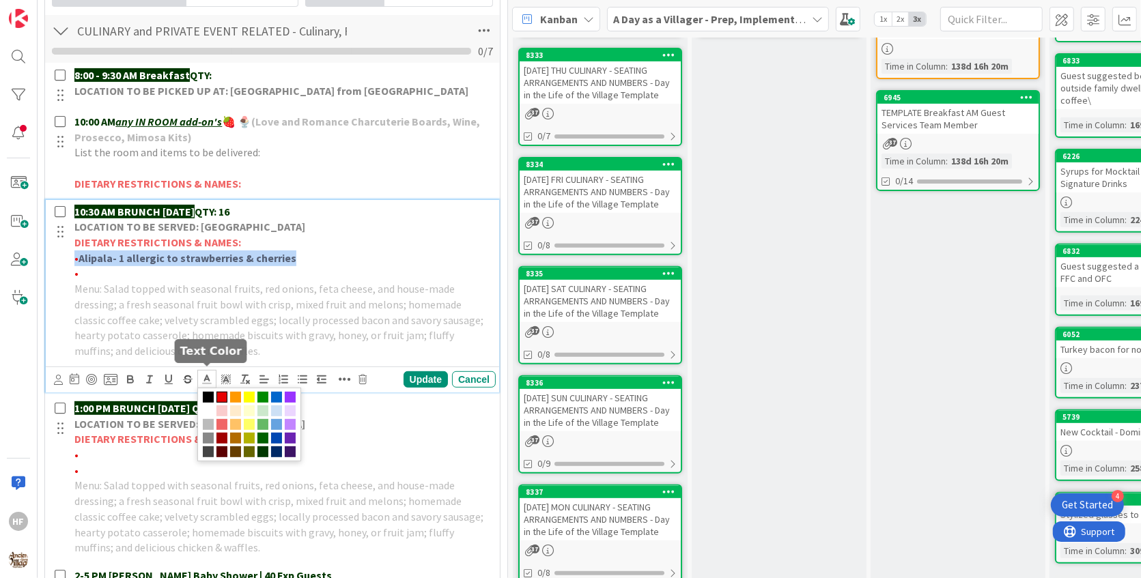
click at [223, 392] on span at bounding box center [221, 397] width 11 height 11
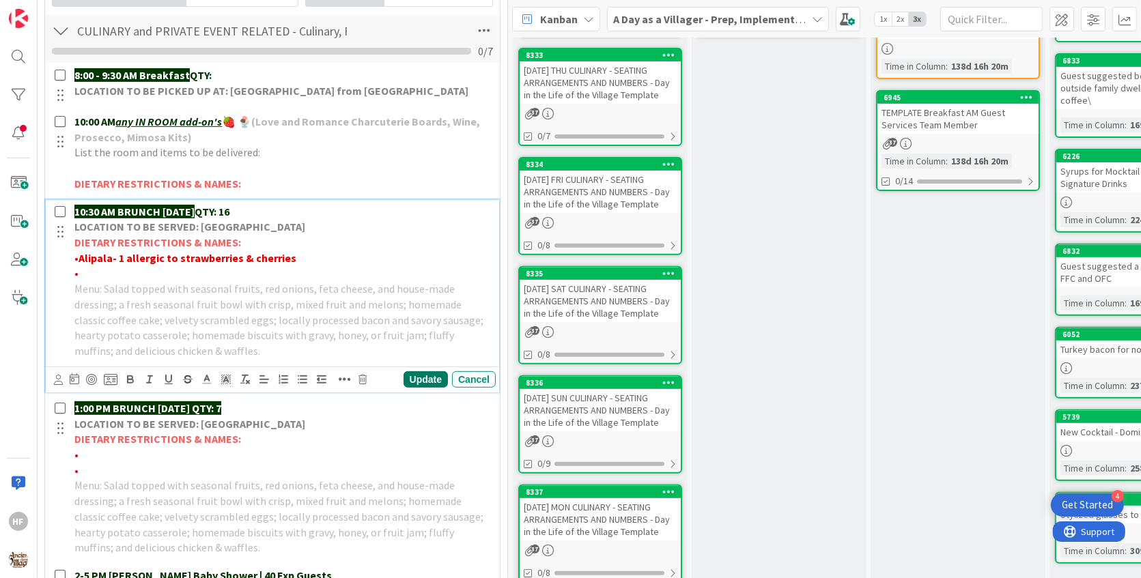
click at [425, 371] on div "Update" at bounding box center [426, 379] width 44 height 16
click at [282, 266] on p "•" at bounding box center [282, 274] width 416 height 16
click at [110, 271] on span "Lauer0 1 [MEDICAL_DATA]" at bounding box center [139, 273] width 121 height 14
click at [117, 268] on span "[PERSON_NAME]- 1 [MEDICAL_DATA]" at bounding box center [166, 273] width 175 height 14
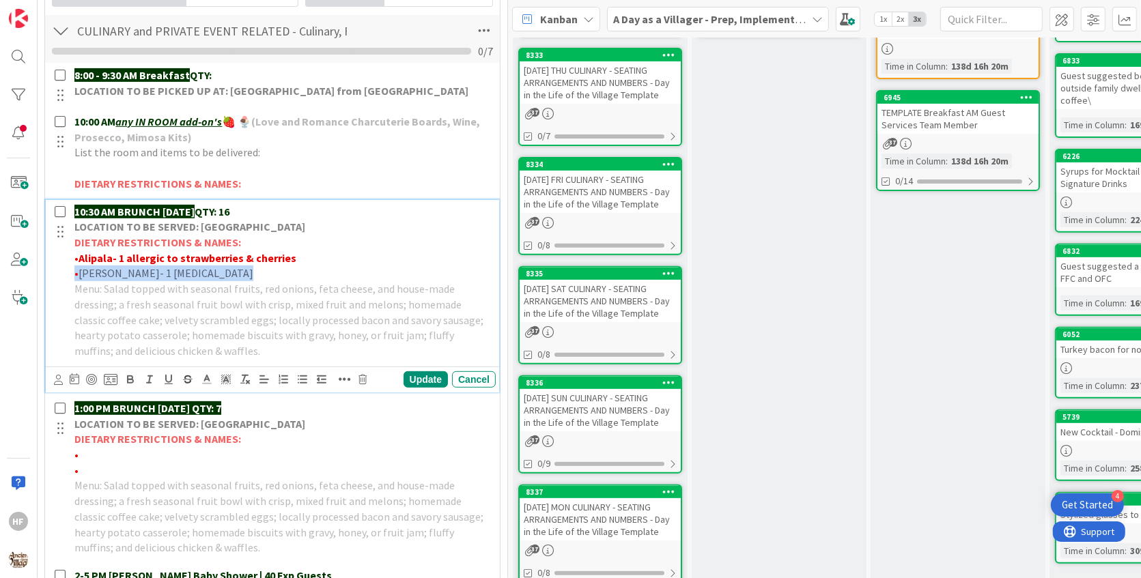
click at [117, 268] on span "[PERSON_NAME]- 1 [MEDICAL_DATA]" at bounding box center [166, 273] width 175 height 14
click at [202, 376] on icon at bounding box center [207, 380] width 12 height 12
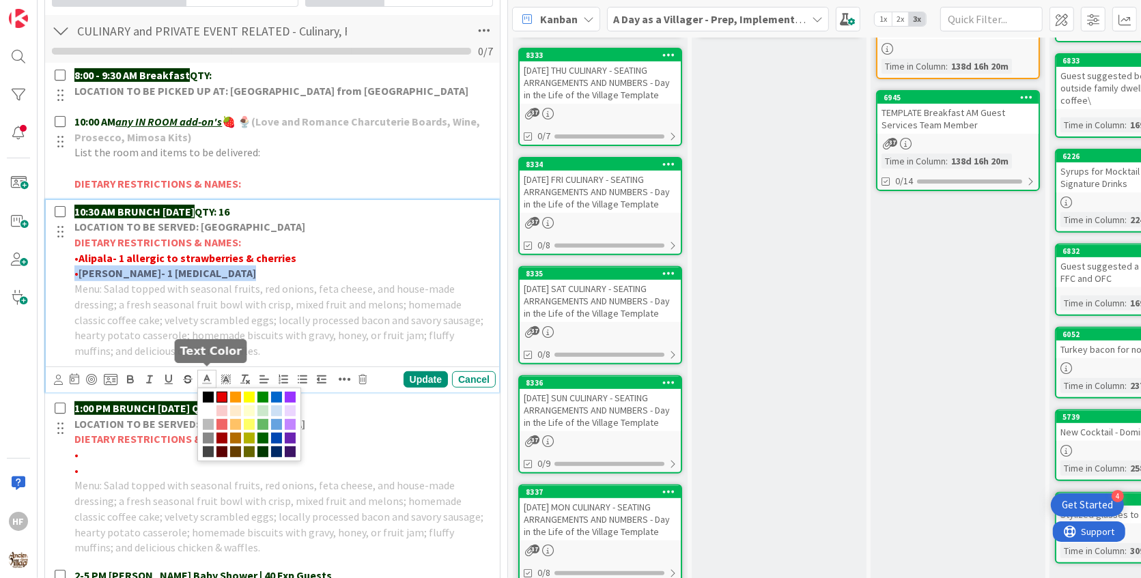
click at [223, 392] on span at bounding box center [221, 397] width 11 height 11
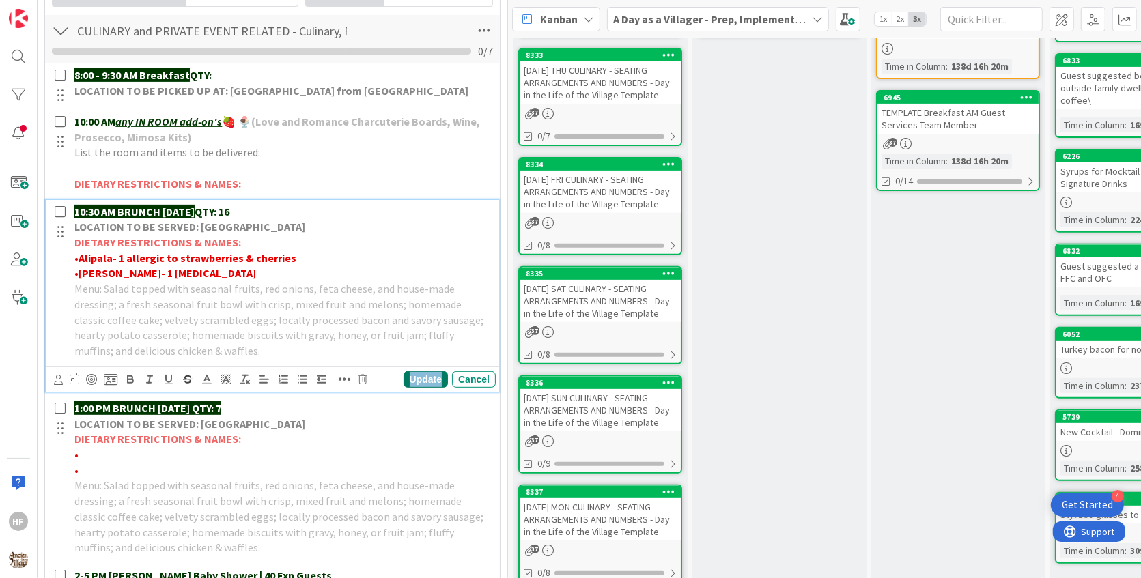
click at [441, 371] on div "Update" at bounding box center [426, 379] width 44 height 16
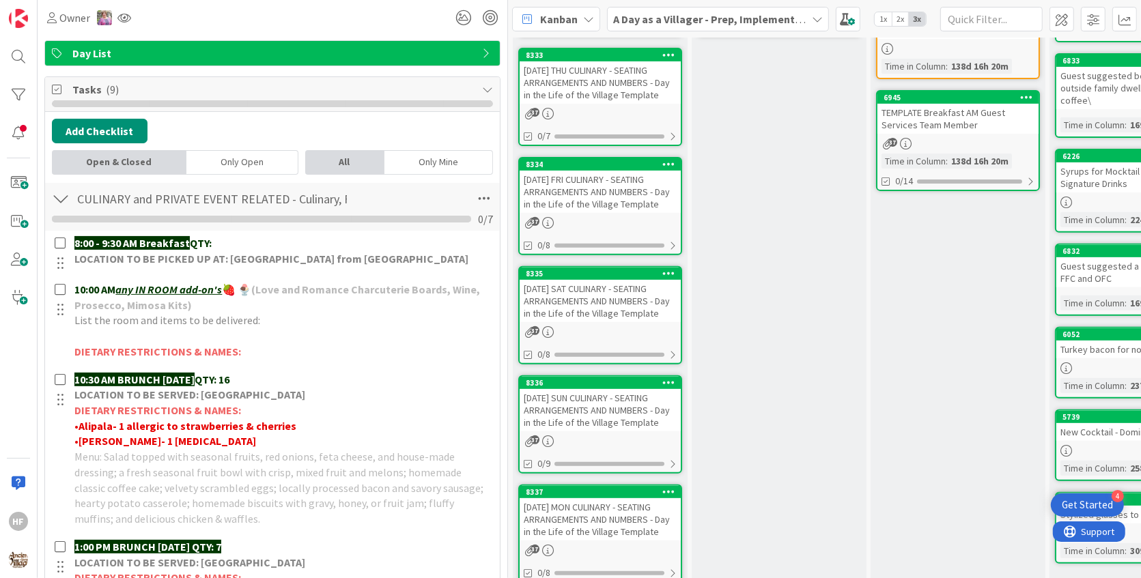
scroll to position [0, 0]
